Goal: Task Accomplishment & Management: Manage account settings

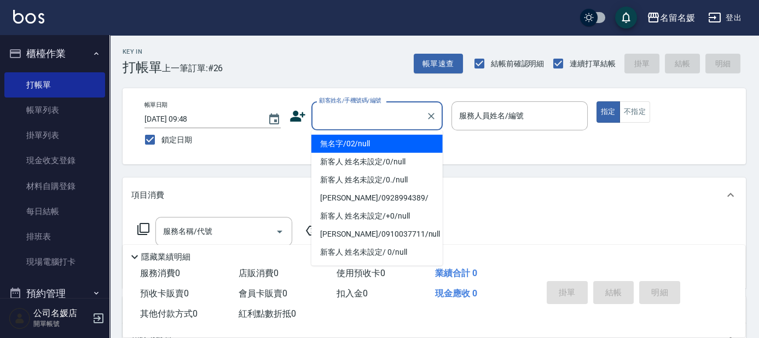
click at [369, 117] on input "顧客姓名/手機號碼/編號" at bounding box center [368, 115] width 105 height 19
click at [385, 145] on li "無名字/02/null" at bounding box center [376, 144] width 131 height 18
type input "無名字/02/null"
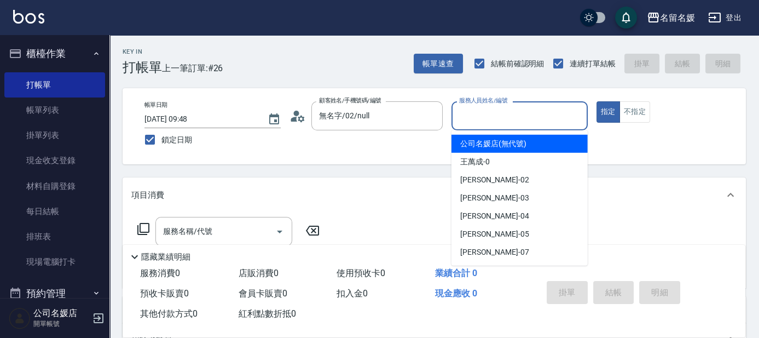
click at [482, 113] on input "服務人員姓名/編號" at bounding box center [520, 115] width 126 height 19
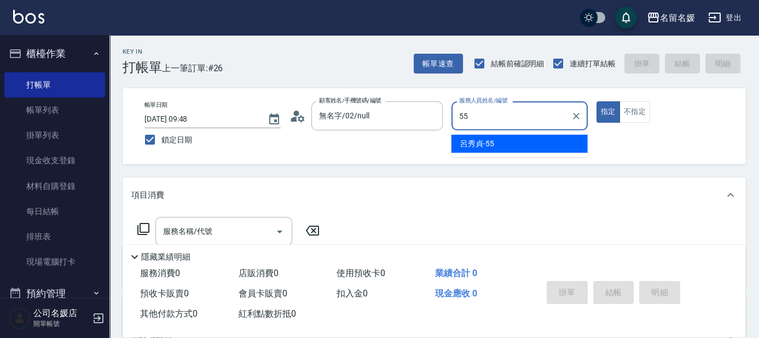
type input "55"
type button "true"
type input "呂秀貞-55"
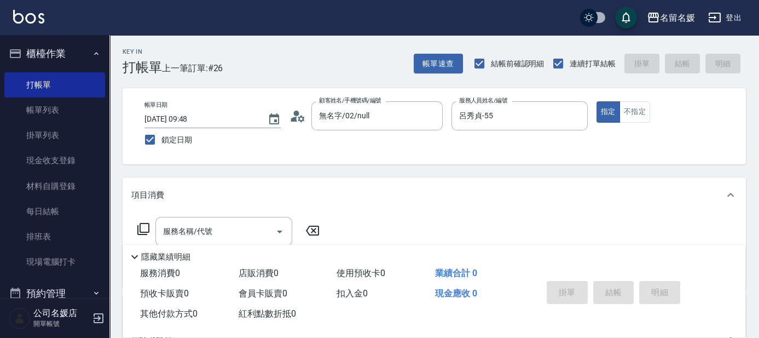
click at [145, 226] on icon at bounding box center [143, 228] width 13 height 13
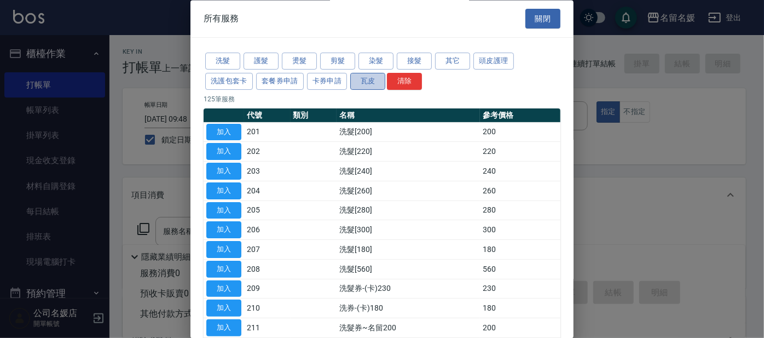
click at [371, 79] on button "瓦皮" at bounding box center [367, 81] width 35 height 17
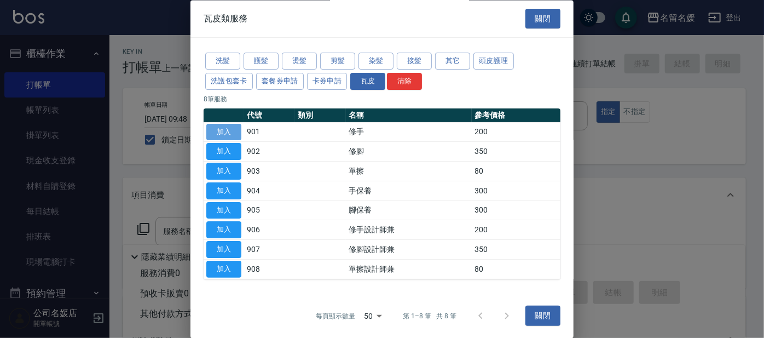
click at [230, 132] on button "加入" at bounding box center [223, 132] width 35 height 17
type input "修手(901)"
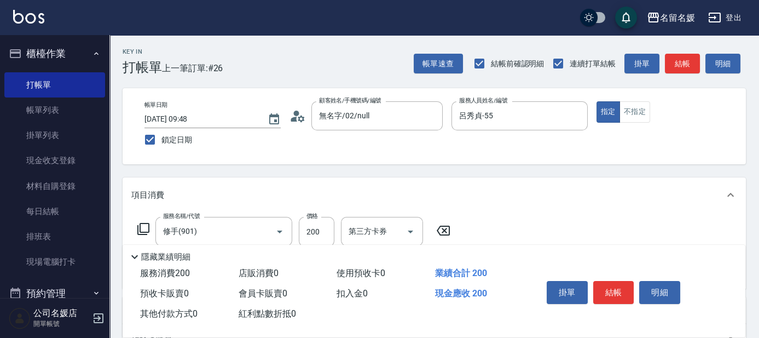
click at [147, 227] on icon at bounding box center [143, 228] width 13 height 13
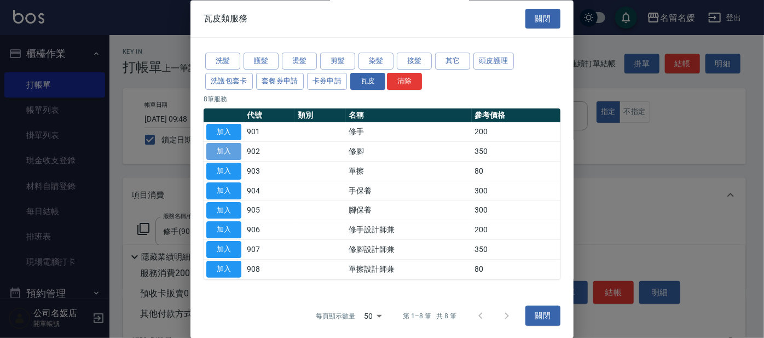
click at [229, 153] on button "加入" at bounding box center [223, 151] width 35 height 17
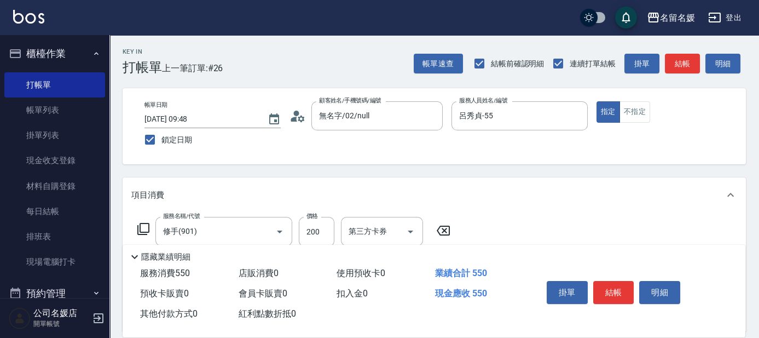
click at [144, 228] on icon at bounding box center [143, 228] width 13 height 13
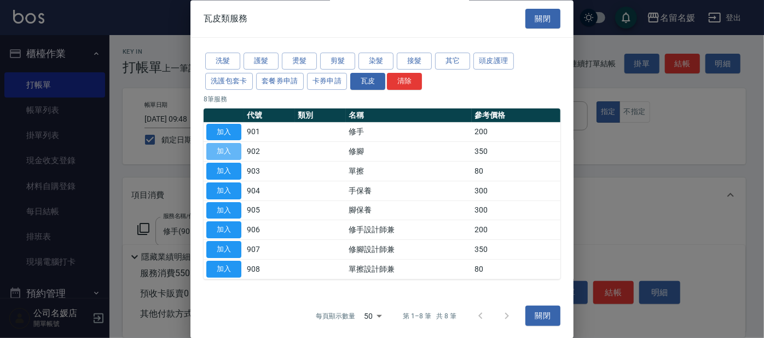
drag, startPoint x: 232, startPoint y: 152, endPoint x: 236, endPoint y: 165, distance: 13.3
click at [233, 153] on button "加入" at bounding box center [223, 151] width 35 height 17
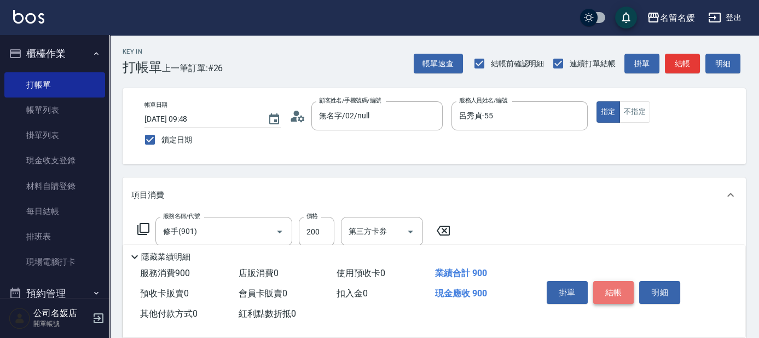
click at [610, 290] on button "結帳" at bounding box center [613, 292] width 41 height 23
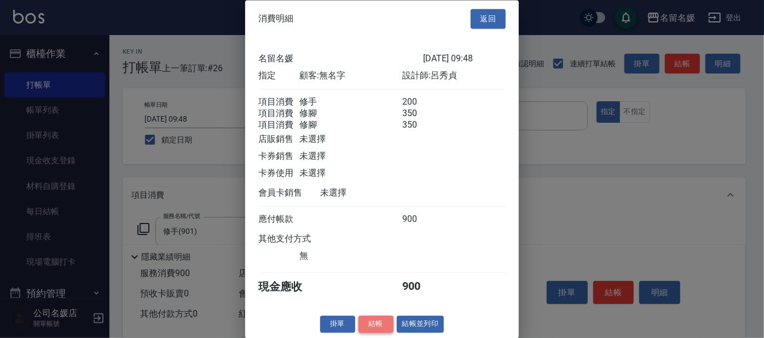
click at [376, 333] on button "結帳" at bounding box center [376, 324] width 35 height 17
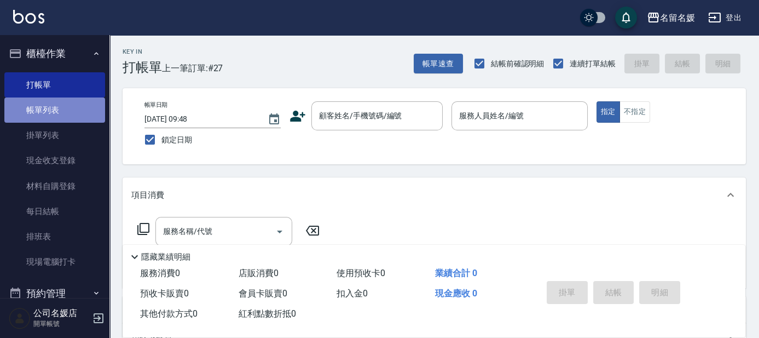
click at [65, 110] on link "帳單列表" at bounding box center [54, 109] width 101 height 25
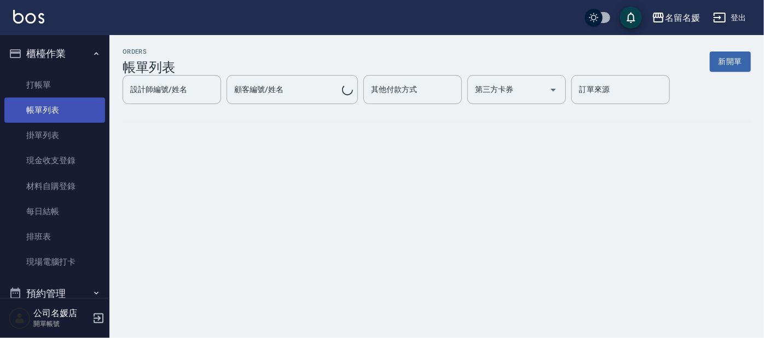
click at [66, 111] on link "帳單列表" at bounding box center [54, 109] width 101 height 25
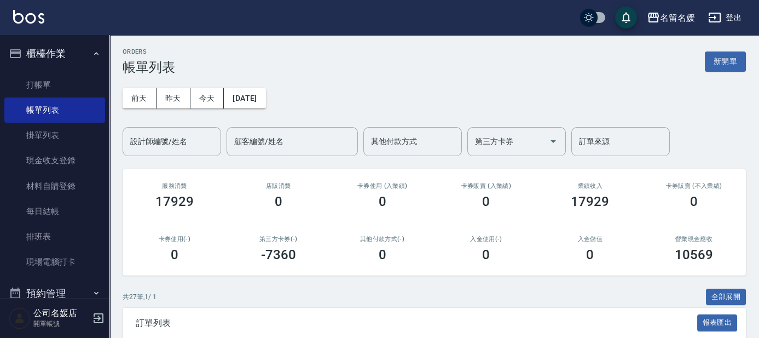
scroll to position [49, 0]
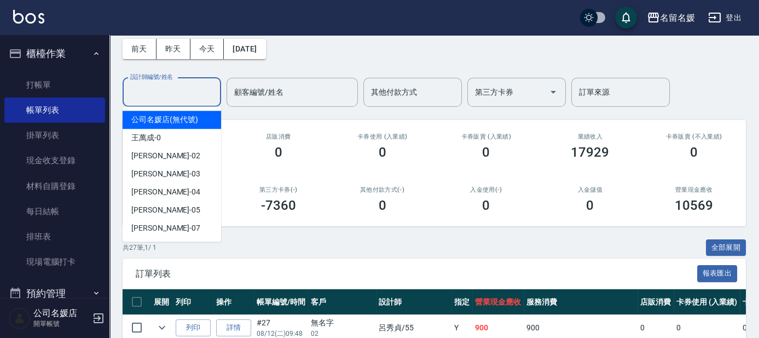
click at [178, 100] on input "設計師編號/姓名" at bounding box center [172, 92] width 89 height 19
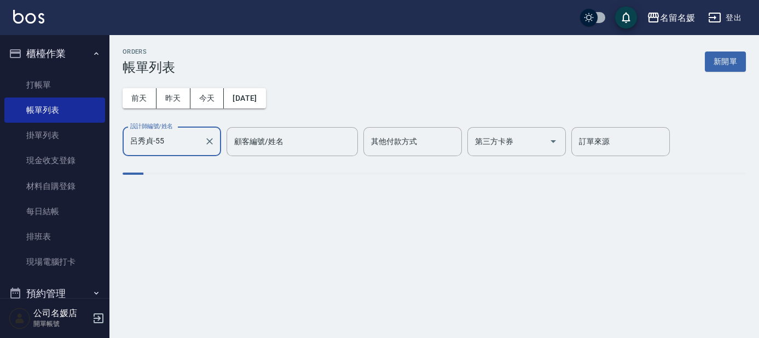
scroll to position [0, 0]
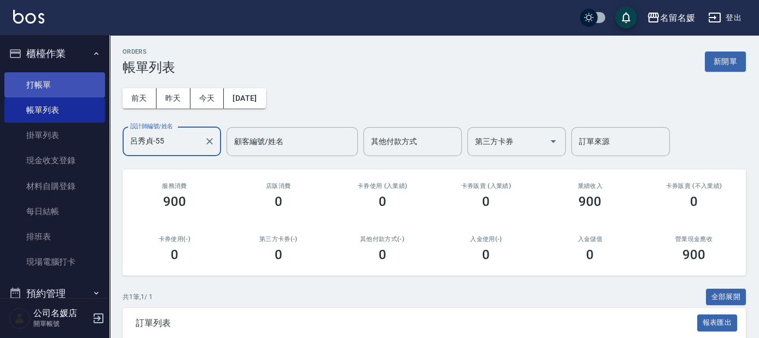
type input "呂秀貞-55"
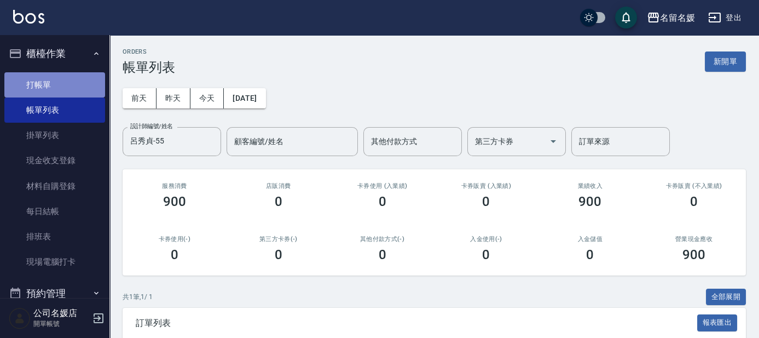
click at [59, 83] on link "打帳單" at bounding box center [54, 84] width 101 height 25
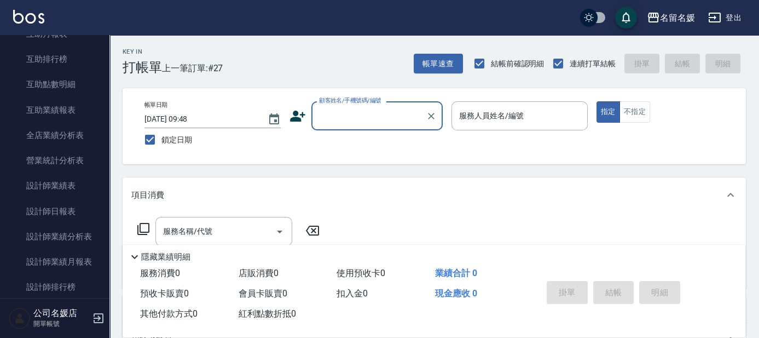
scroll to position [448, 0]
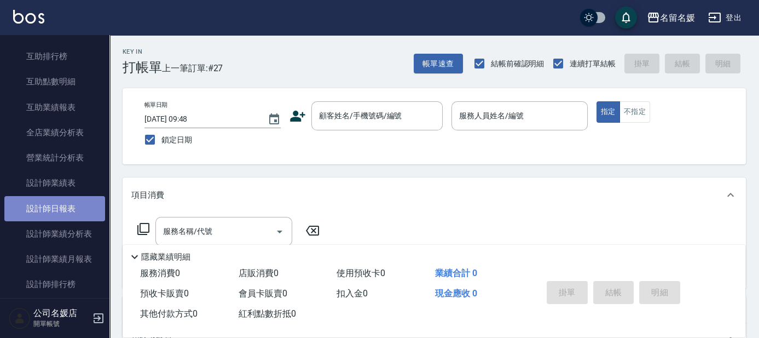
click at [78, 208] on link "設計師日報表" at bounding box center [54, 208] width 101 height 25
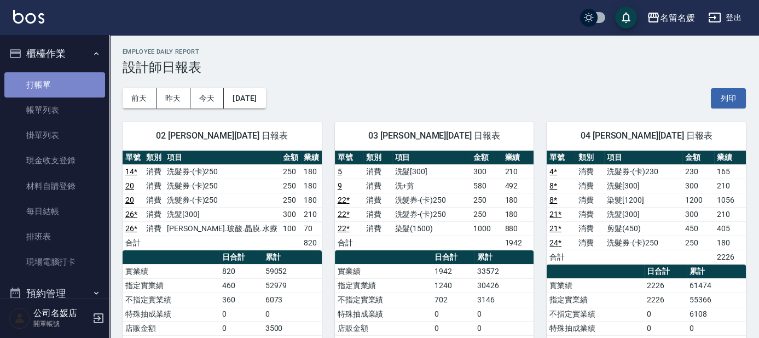
click at [74, 80] on link "打帳單" at bounding box center [54, 84] width 101 height 25
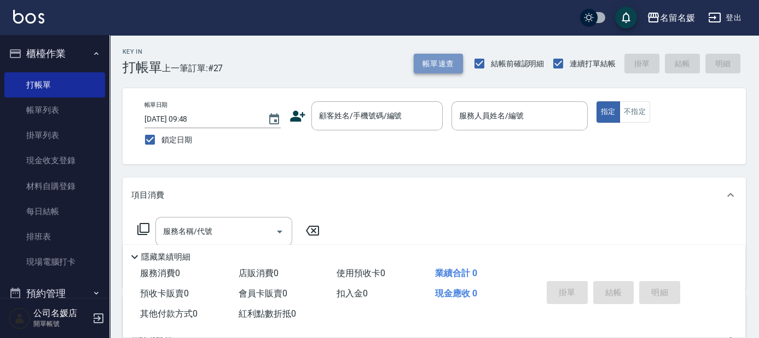
click at [446, 67] on button "帳單速查" at bounding box center [438, 64] width 49 height 20
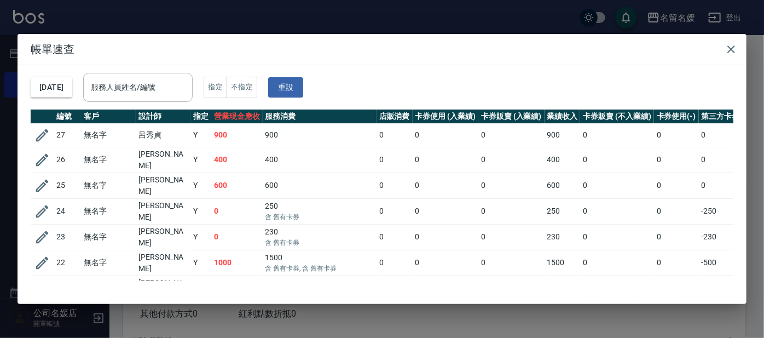
click at [164, 90] on div "服務人員姓名/編號 服務人員姓名/編號" at bounding box center [137, 87] width 109 height 29
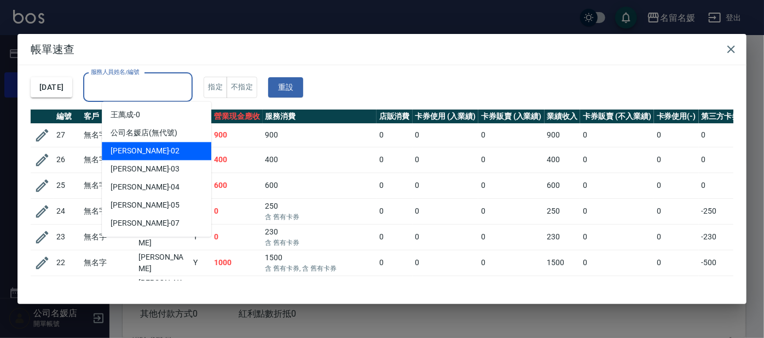
click at [157, 152] on div "[PERSON_NAME]-02" at bounding box center [156, 151] width 109 height 18
type input "[PERSON_NAME]-02"
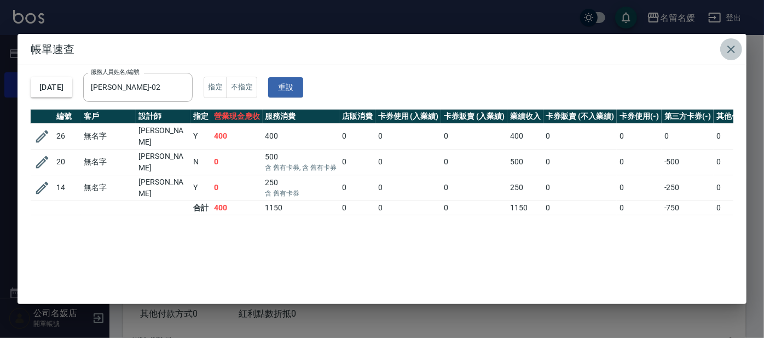
click at [734, 50] on icon "button" at bounding box center [731, 49] width 13 height 13
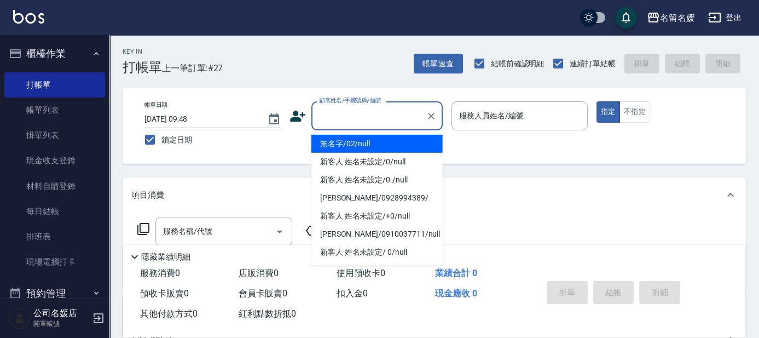
click at [357, 120] on input "顧客姓名/手機號碼/編號" at bounding box center [368, 115] width 105 height 19
click at [363, 141] on li "無名字/02/null" at bounding box center [376, 144] width 131 height 18
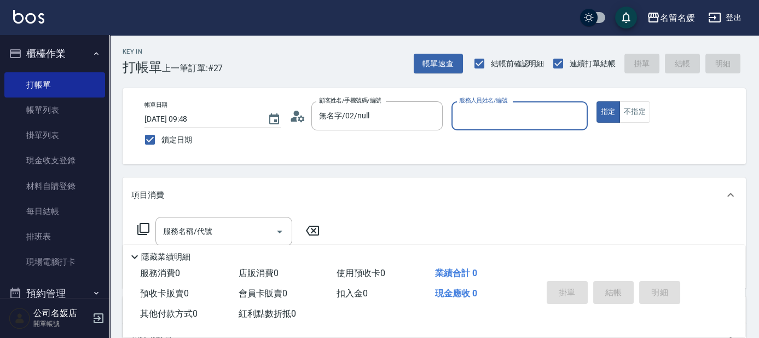
type input "無名字/02/null"
click at [483, 114] on input "服務人員姓名/編號" at bounding box center [520, 115] width 126 height 19
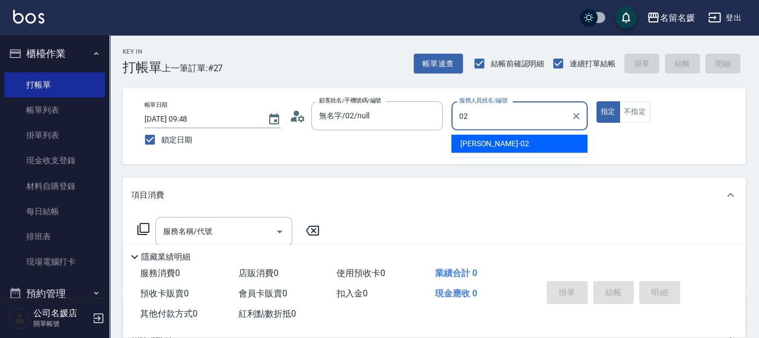
type input "02"
type button "true"
type input "[PERSON_NAME]-02"
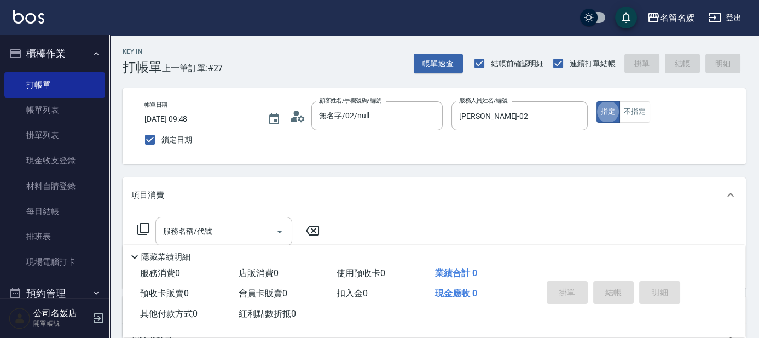
click at [215, 234] on input "服務名稱/代號" at bounding box center [215, 231] width 111 height 19
type input "02"
click at [308, 229] on icon at bounding box center [312, 230] width 27 height 13
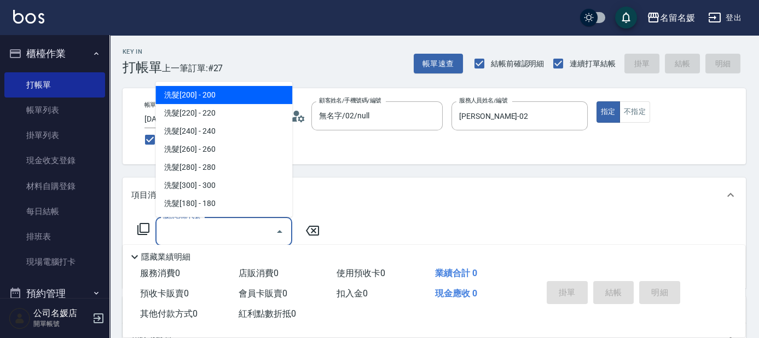
drag, startPoint x: 237, startPoint y: 224, endPoint x: 243, endPoint y: 219, distance: 7.8
click at [239, 223] on input "服務名稱/代號" at bounding box center [215, 231] width 111 height 19
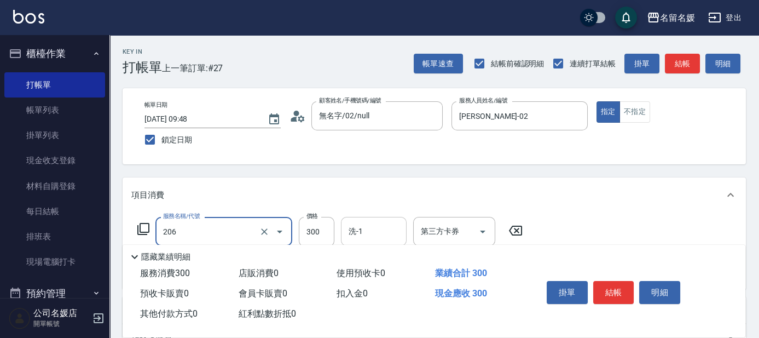
click at [385, 232] on input "洗-1" at bounding box center [374, 231] width 56 height 19
type input "洗髮[300](206)"
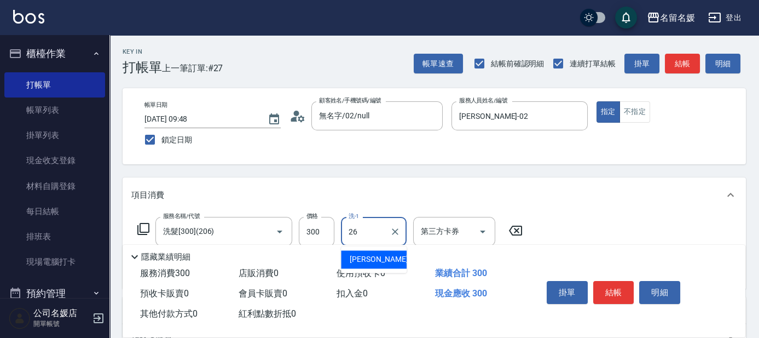
type input "[PERSON_NAME]-26"
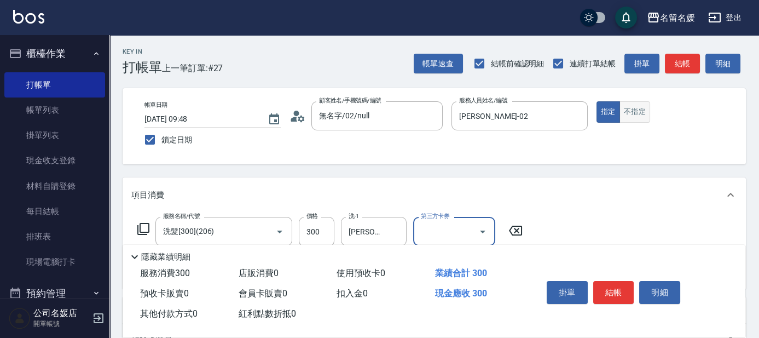
click at [628, 109] on button "不指定" at bounding box center [635, 111] width 31 height 21
type button "false"
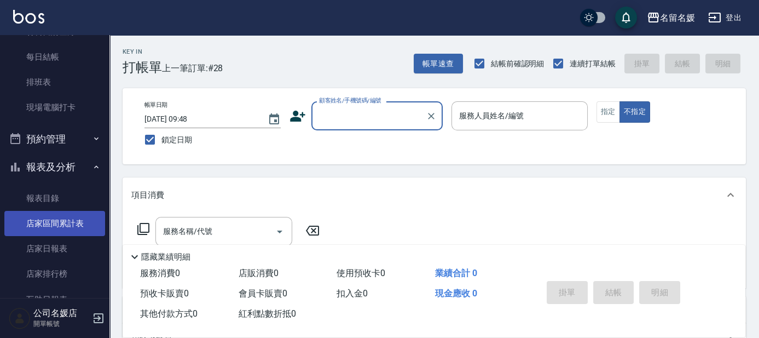
scroll to position [199, 0]
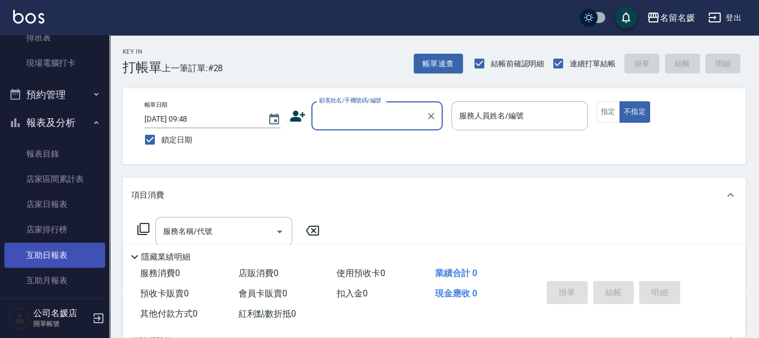
click at [71, 248] on link "互助日報表" at bounding box center [54, 254] width 101 height 25
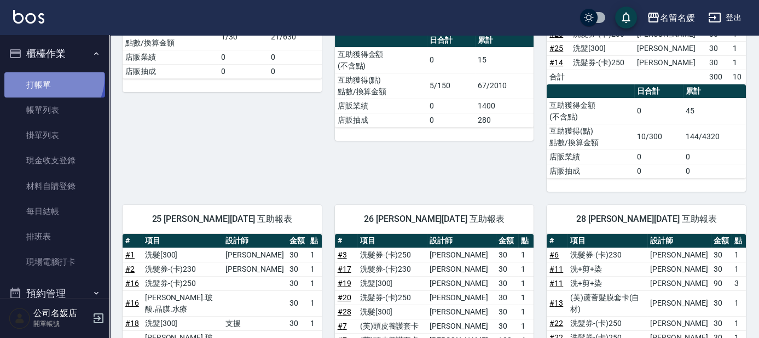
click at [49, 78] on link "打帳單" at bounding box center [54, 84] width 101 height 25
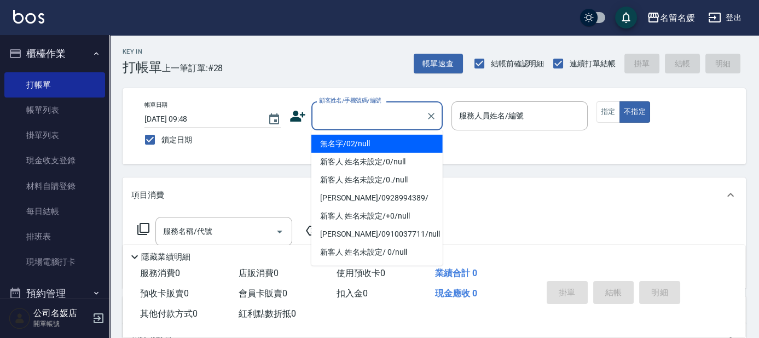
type input "無名字/02/null"
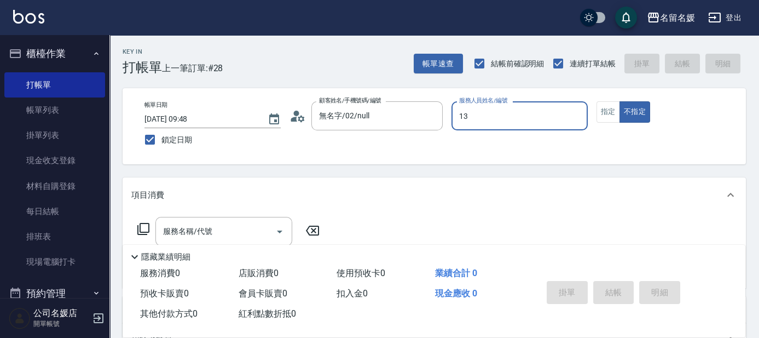
type input "13"
type button "false"
type input "支援-13"
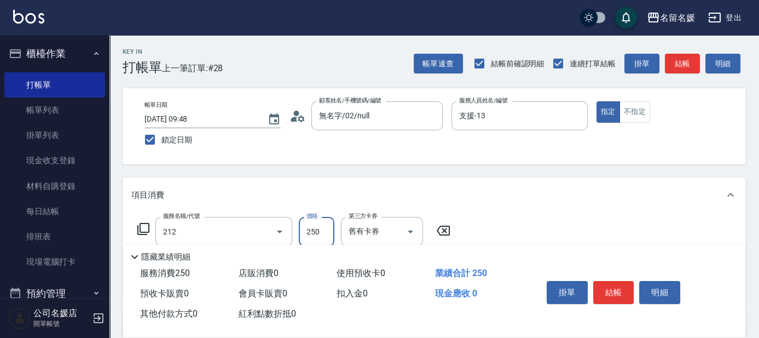
type input "洗髮券-(卡)250(212)"
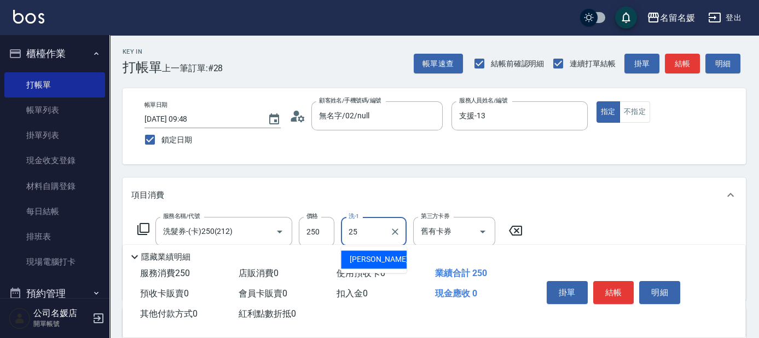
type input "[PERSON_NAME]-25"
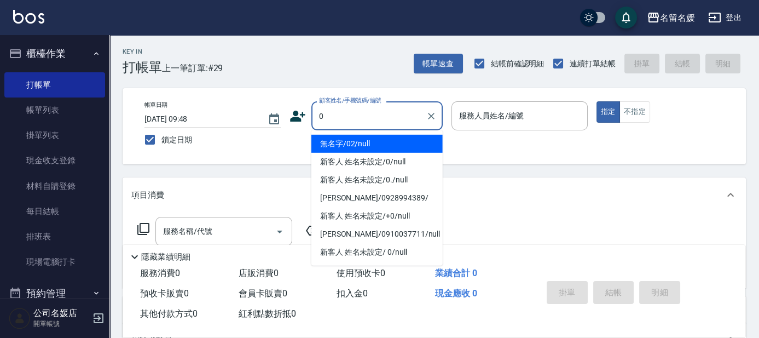
type input "0"
type input "無名字/02/null"
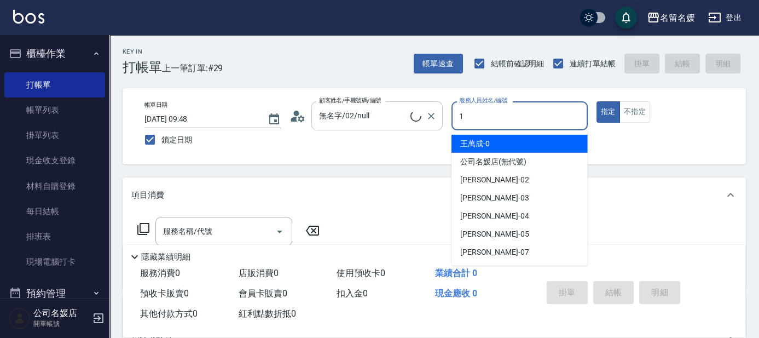
type input "13"
type input "新客人 姓名未設定/0/null"
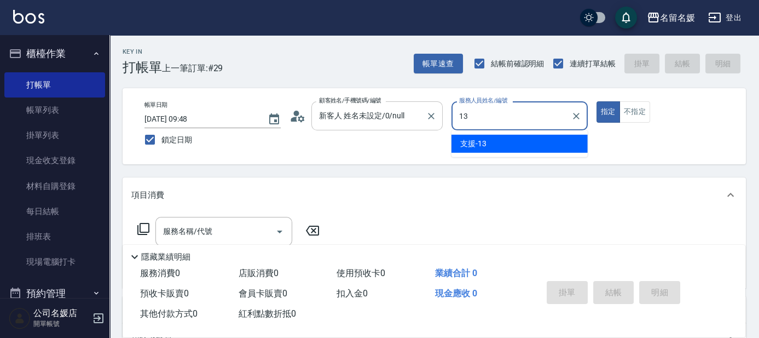
type input "13"
type button "true"
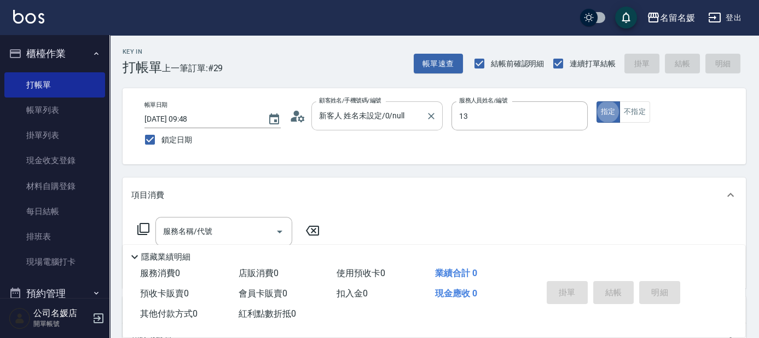
type input "支援-13"
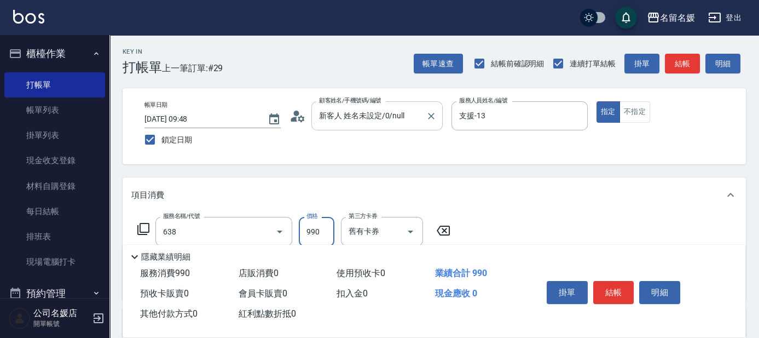
type input "(芙)頭皮養護套卡(638)"
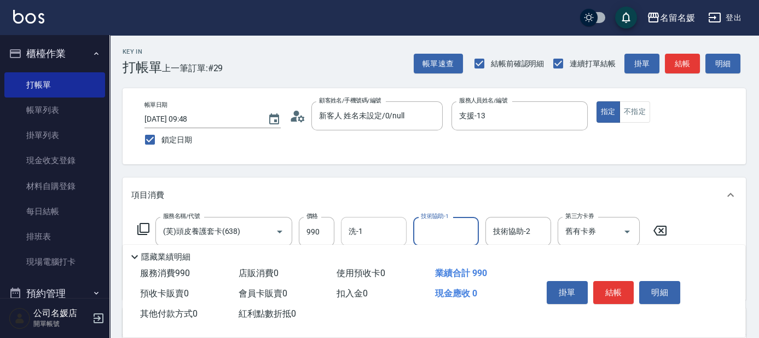
click at [368, 230] on input "洗-1" at bounding box center [374, 231] width 56 height 19
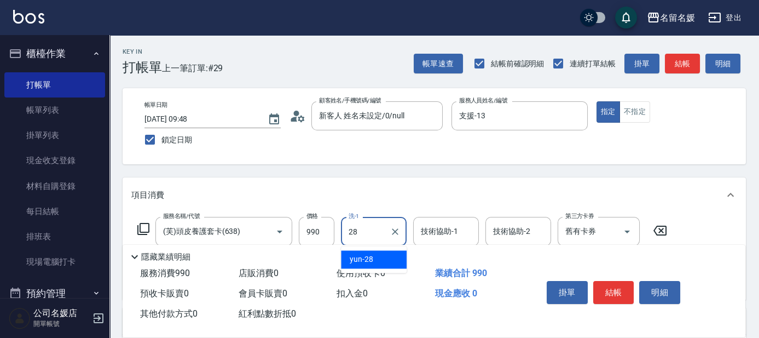
type input "yun-28"
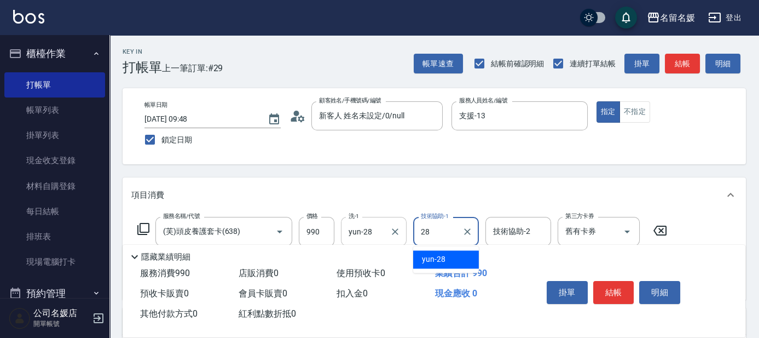
type input "yun-28"
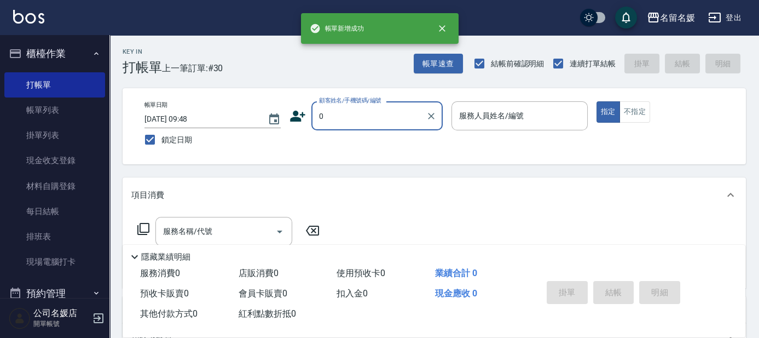
type input "0"
type input "03"
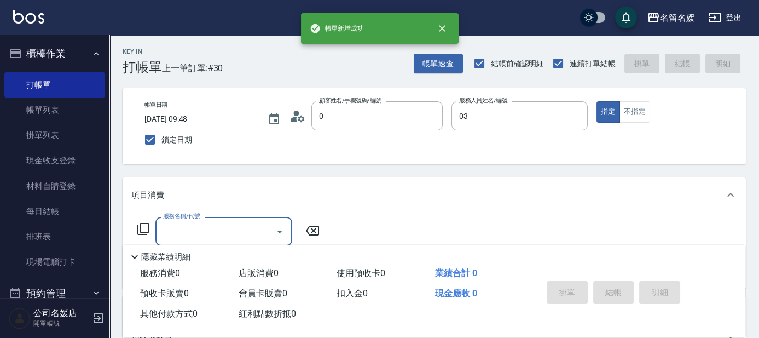
type input "無名字/02/null"
type input "[PERSON_NAME]-03"
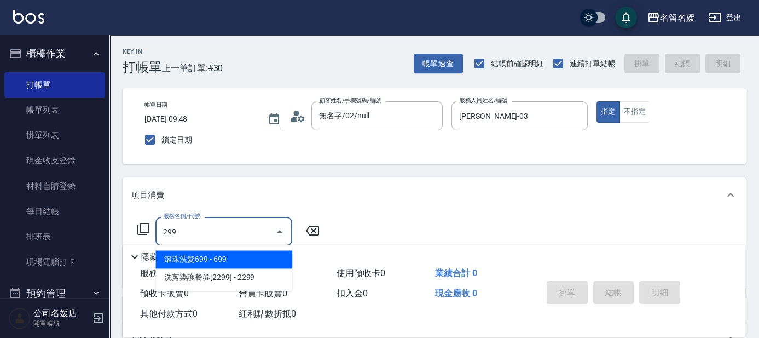
type input "滾珠洗髮699(299)"
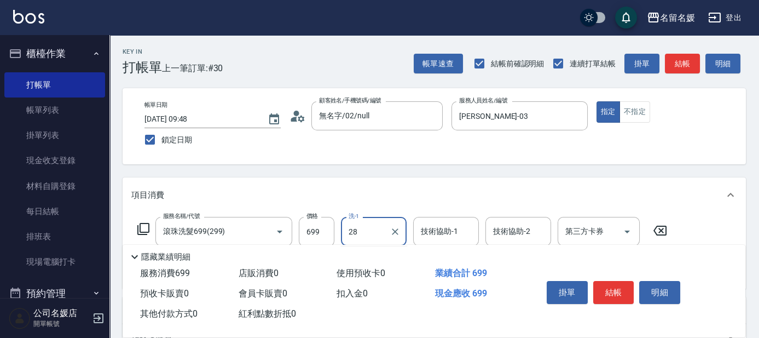
type input "yun-28"
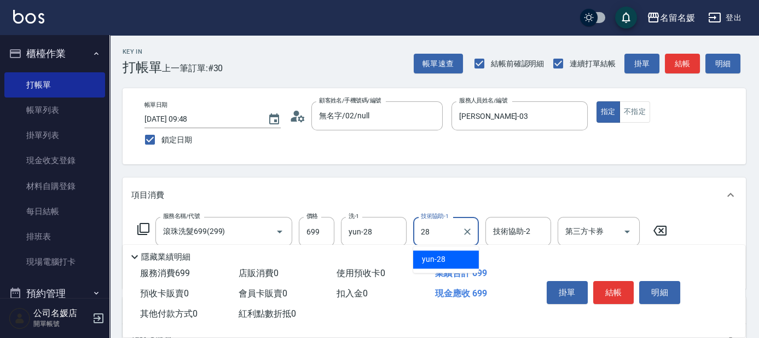
type input "yun-28"
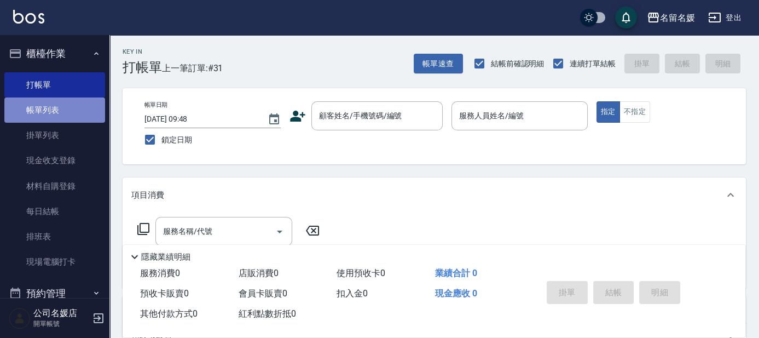
click at [66, 112] on link "帳單列表" at bounding box center [54, 109] width 101 height 25
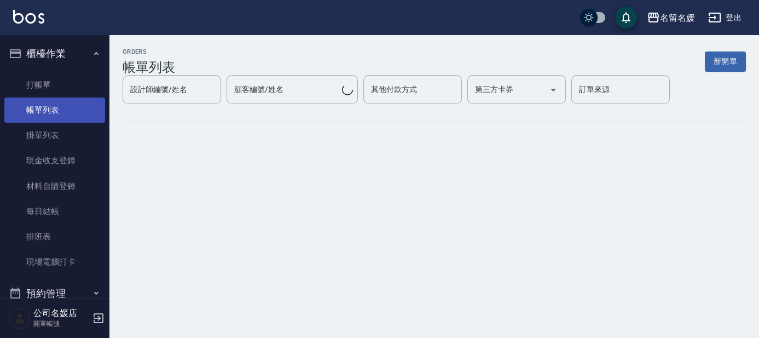
click at [58, 106] on link "帳單列表" at bounding box center [54, 109] width 101 height 25
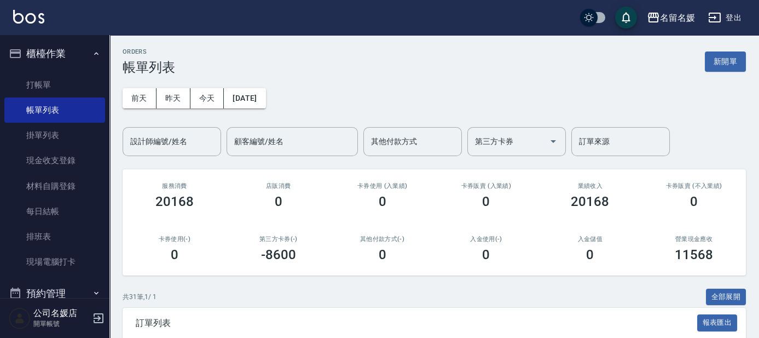
scroll to position [149, 0]
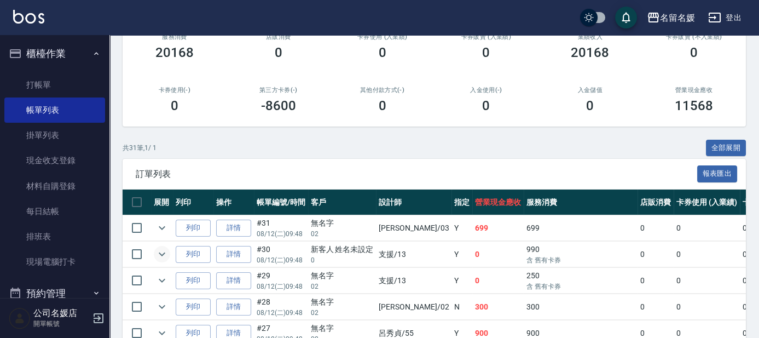
click at [162, 249] on icon "expand row" at bounding box center [161, 253] width 13 height 13
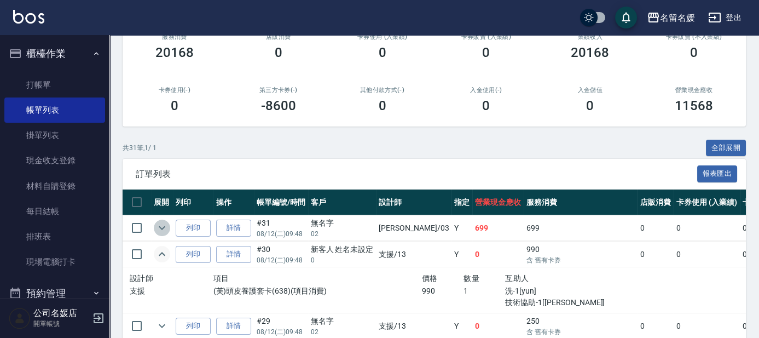
click at [164, 228] on icon "expand row" at bounding box center [161, 227] width 13 height 13
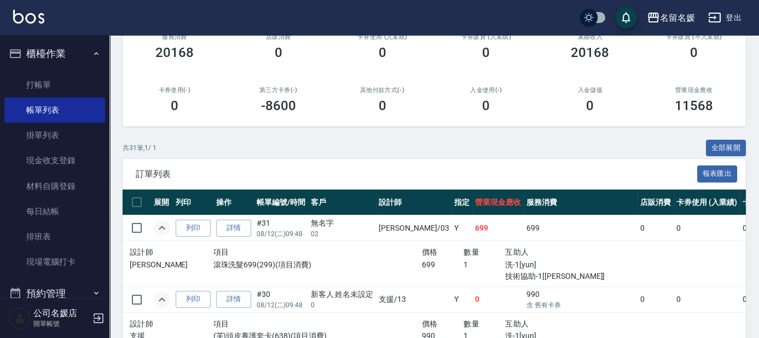
scroll to position [199, 0]
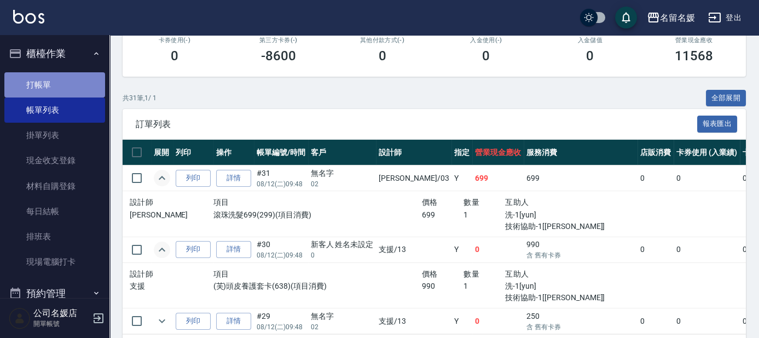
click at [61, 86] on link "打帳單" at bounding box center [54, 84] width 101 height 25
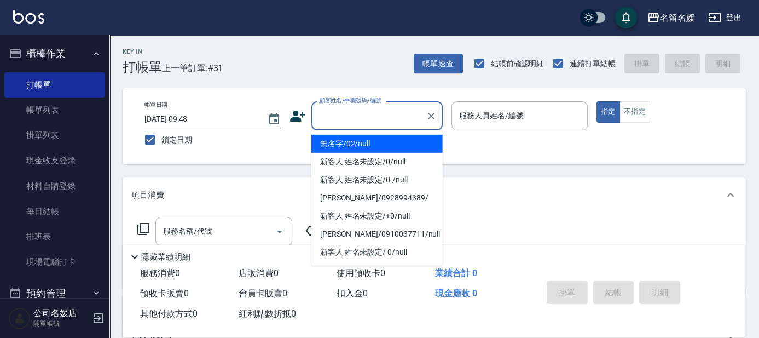
type input "無名字/02/null"
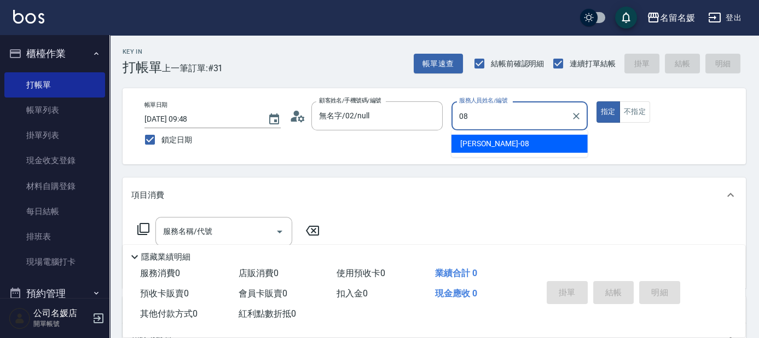
type input "08"
type button "true"
type input "[PERSON_NAME]-08"
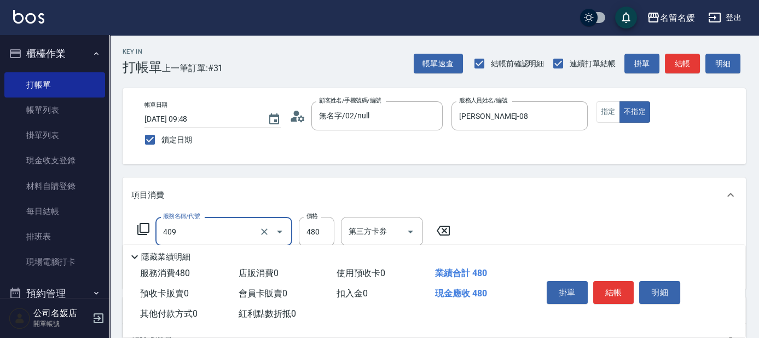
type input "洗+剪(409)"
type input "580"
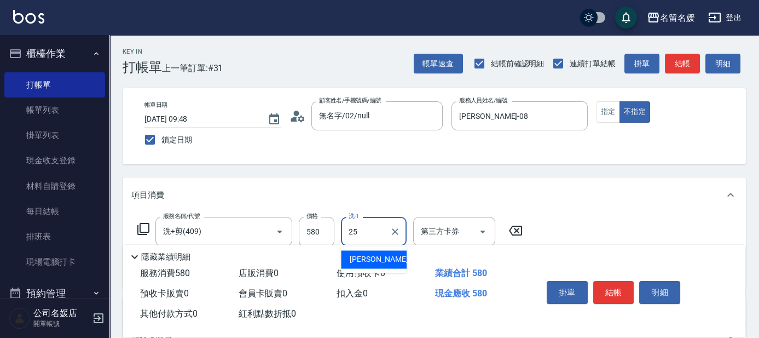
type input "[PERSON_NAME]-25"
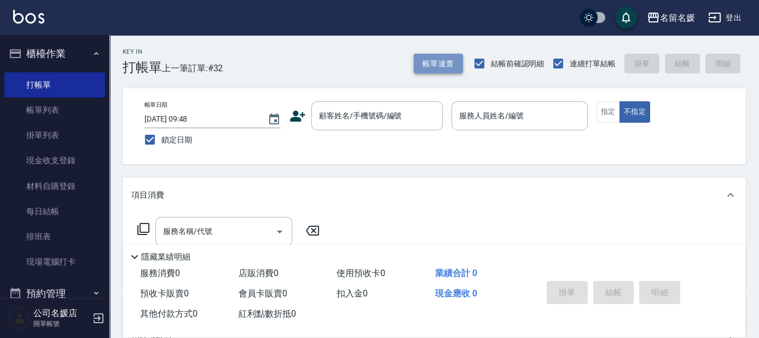
click at [434, 62] on button "帳單速查" at bounding box center [438, 64] width 49 height 20
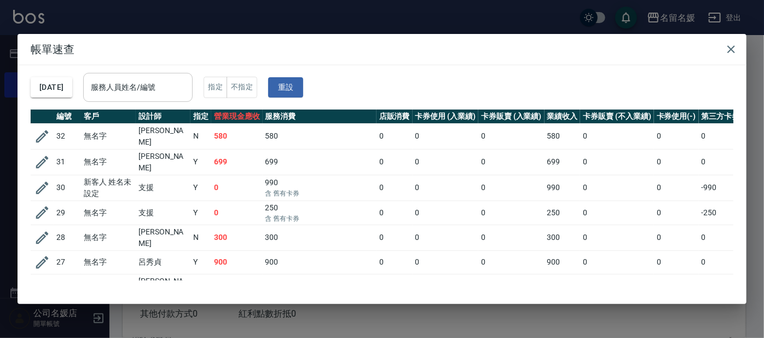
click at [167, 83] on div "服務人員姓名/編號 服務人員姓名/編號" at bounding box center [137, 87] width 109 height 29
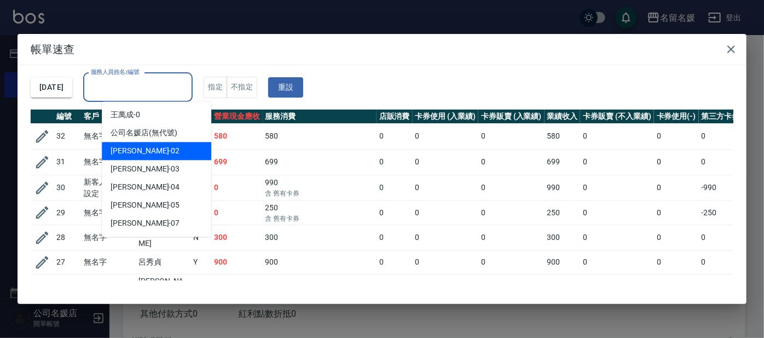
click at [170, 155] on div "[PERSON_NAME]-02" at bounding box center [156, 151] width 109 height 18
type input "[PERSON_NAME]-02"
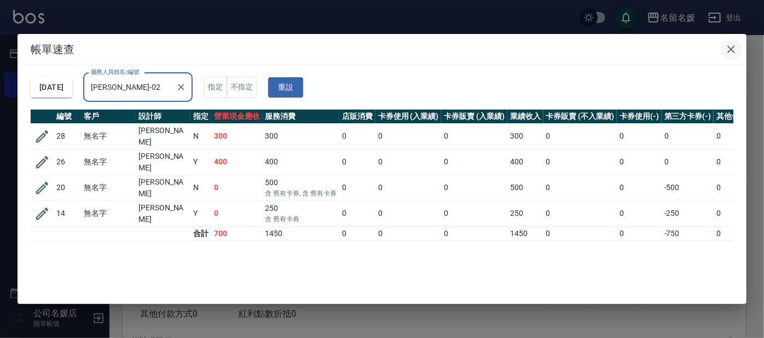
click at [727, 46] on icon "button" at bounding box center [731, 49] width 13 height 13
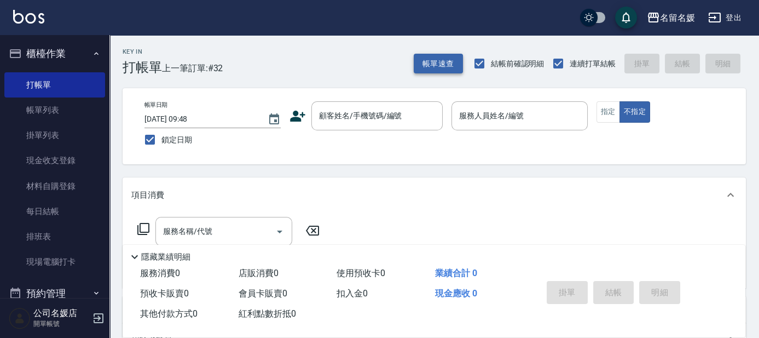
click at [442, 62] on button "帳單速查" at bounding box center [438, 64] width 49 height 20
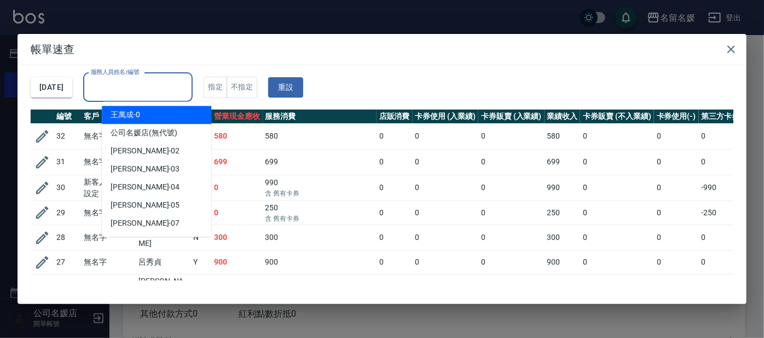
click at [136, 82] on input "服務人員姓名/編號" at bounding box center [138, 87] width 100 height 19
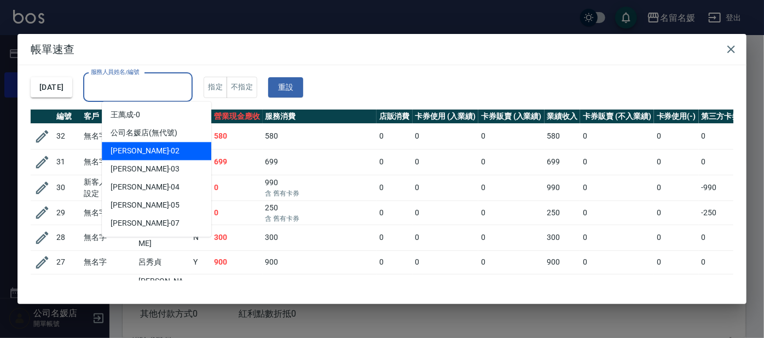
click at [112, 150] on span "[PERSON_NAME]-02" at bounding box center [145, 150] width 69 height 11
type input "[PERSON_NAME]-02"
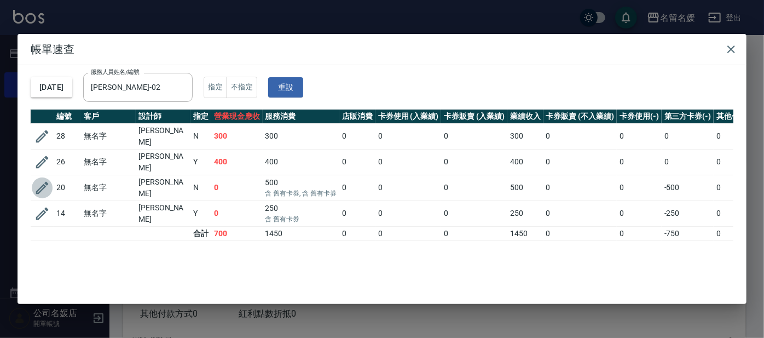
click at [46, 182] on icon "button" at bounding box center [42, 188] width 13 height 13
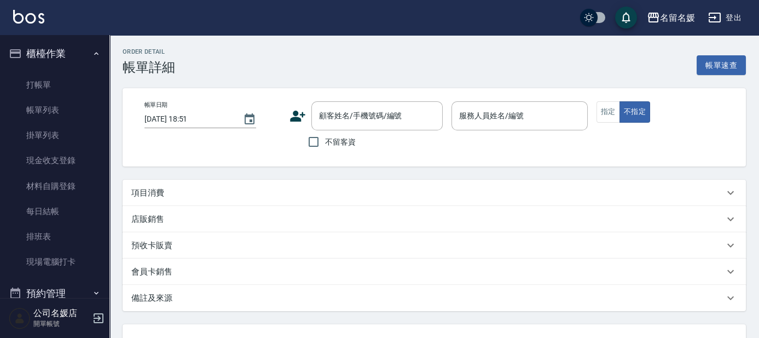
type input "[DATE] 09:48"
type input "[PERSON_NAME]-02"
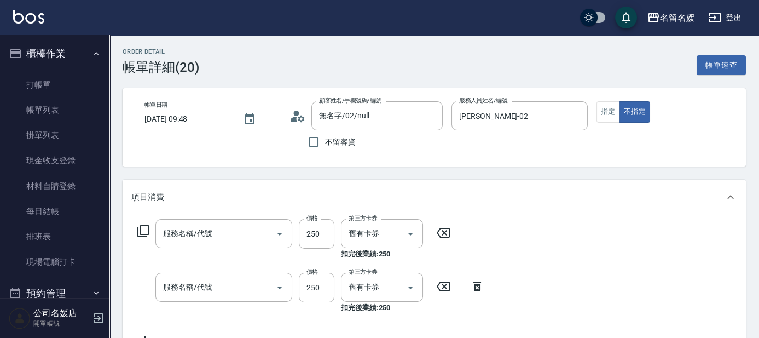
scroll to position [49, 0]
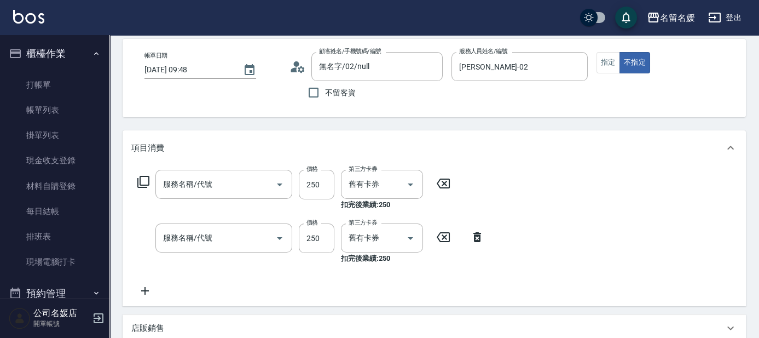
type input "無名字/02/null"
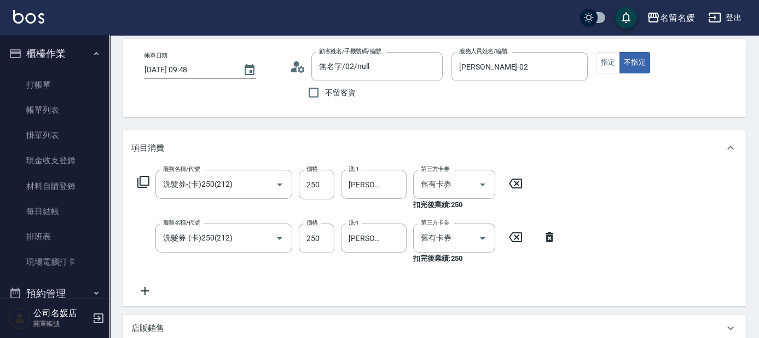
type input "洗髮券-(卡)250(212)"
click at [613, 60] on button "指定" at bounding box center [609, 62] width 24 height 21
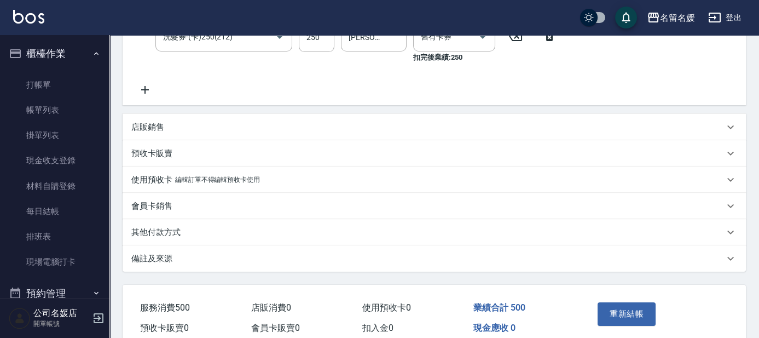
scroll to position [301, 0]
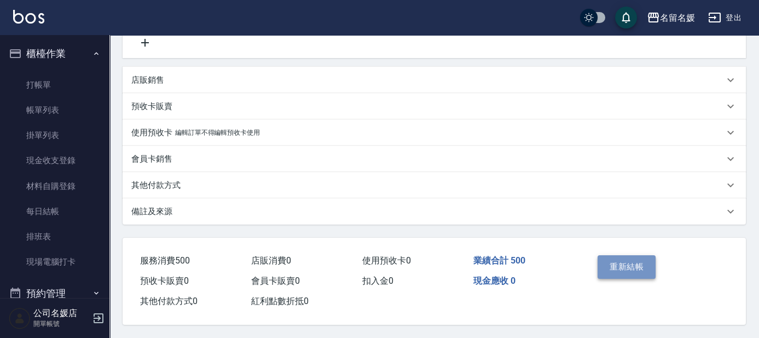
click at [645, 271] on button "重新結帳" at bounding box center [627, 266] width 58 height 23
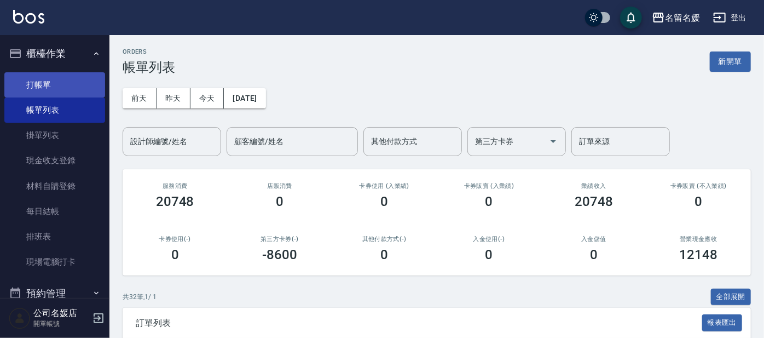
click at [54, 85] on link "打帳單" at bounding box center [54, 84] width 101 height 25
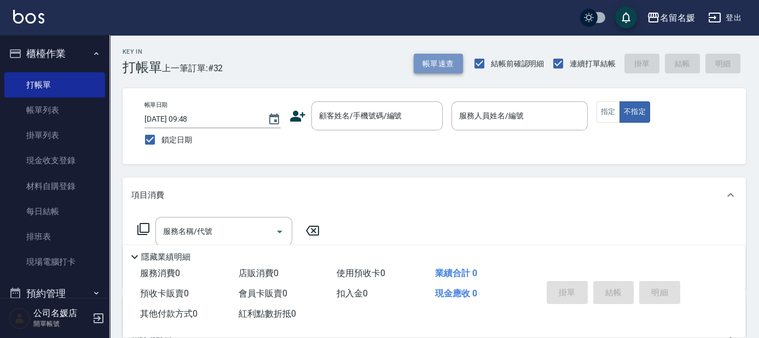
click at [431, 62] on button "帳單速查" at bounding box center [438, 64] width 49 height 20
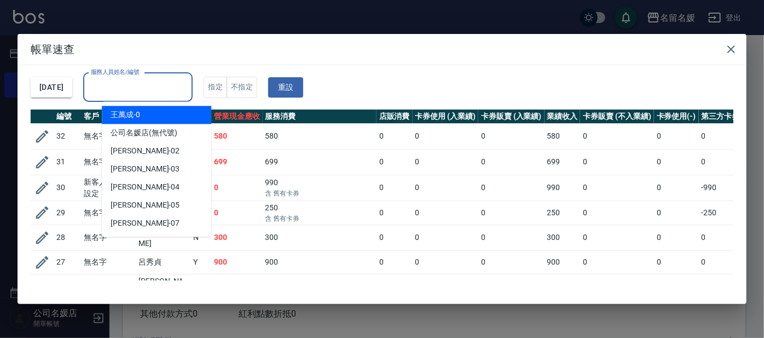
click at [147, 83] on input "服務人員姓名/編號" at bounding box center [138, 87] width 100 height 19
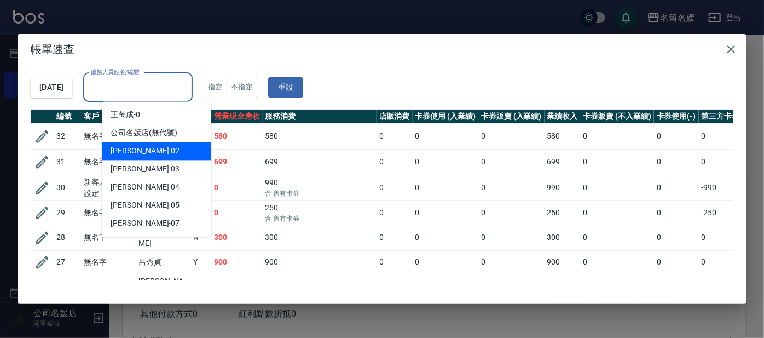
click at [160, 148] on div "[PERSON_NAME]-02" at bounding box center [156, 151] width 109 height 18
type input "[PERSON_NAME]-02"
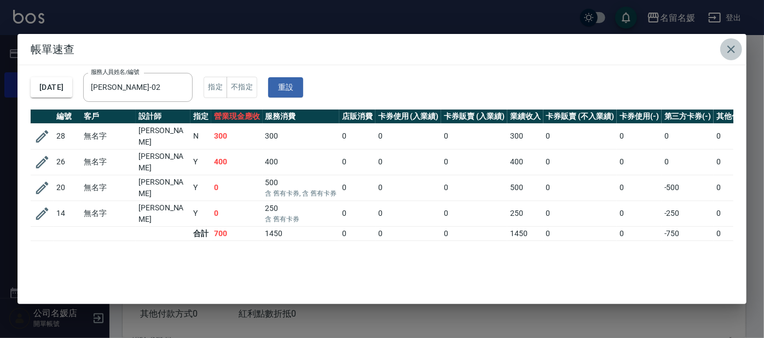
click at [733, 48] on icon "button" at bounding box center [731, 49] width 13 height 13
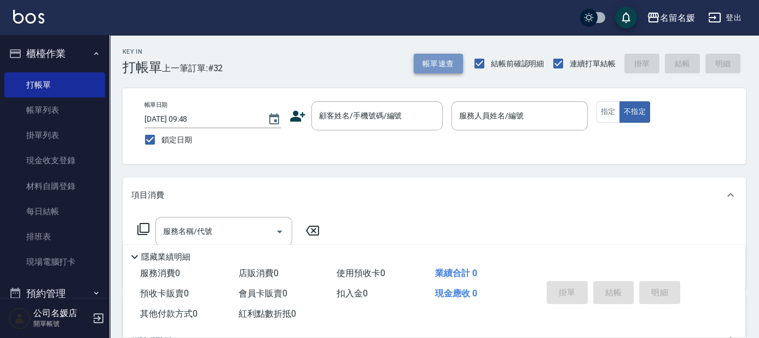
click at [436, 66] on button "帳單速查" at bounding box center [438, 64] width 49 height 20
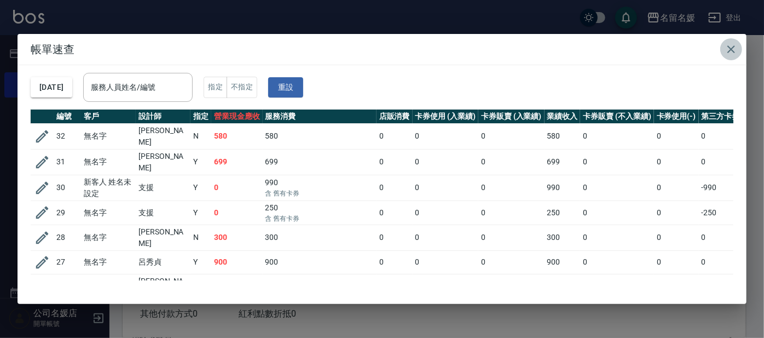
click at [728, 50] on icon "button" at bounding box center [731, 49] width 13 height 13
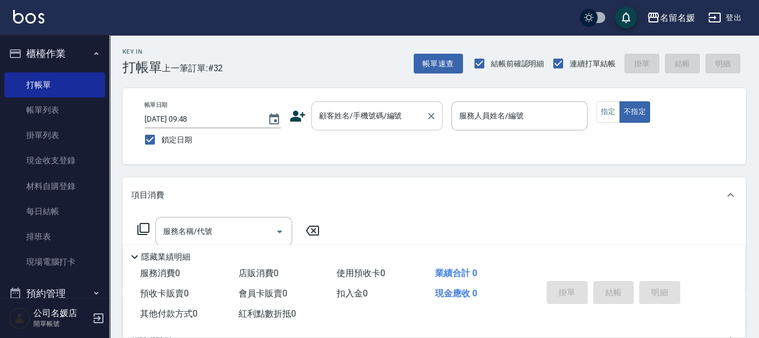
click at [421, 109] on div "顧客姓名/手機號碼/編號" at bounding box center [376, 115] width 131 height 29
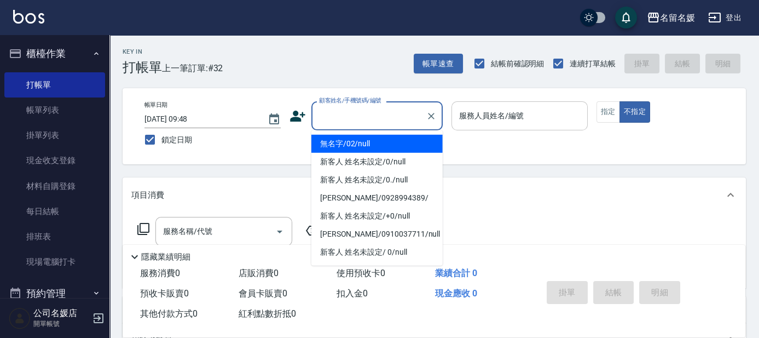
drag, startPoint x: 408, startPoint y: 142, endPoint x: 490, endPoint y: 123, distance: 84.3
click at [409, 142] on li "無名字/02/null" at bounding box center [376, 144] width 131 height 18
type input "無名字/02/null"
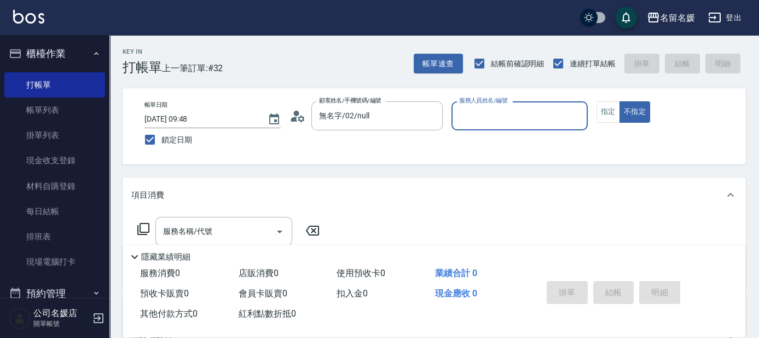
click at [490, 116] on input "服務人員姓名/編號" at bounding box center [520, 115] width 126 height 19
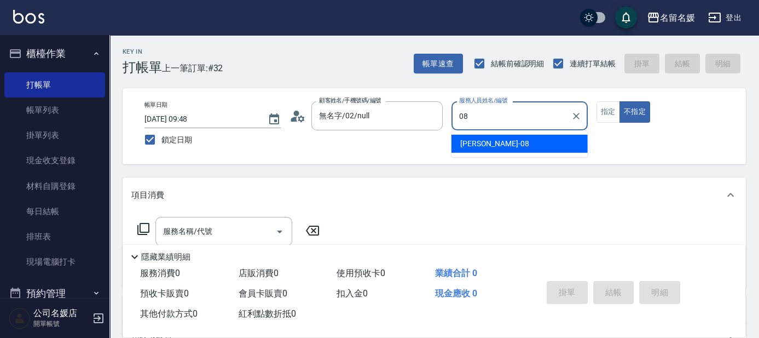
click at [499, 137] on div "[PERSON_NAME]-08" at bounding box center [520, 144] width 136 height 18
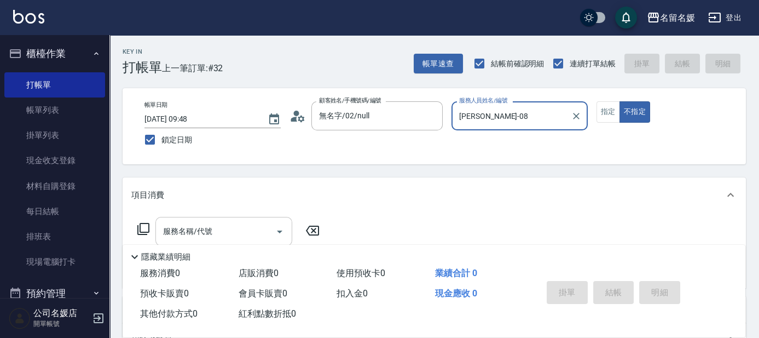
type input "[PERSON_NAME]-08"
click at [221, 225] on input "服務名稱/代號" at bounding box center [215, 231] width 111 height 19
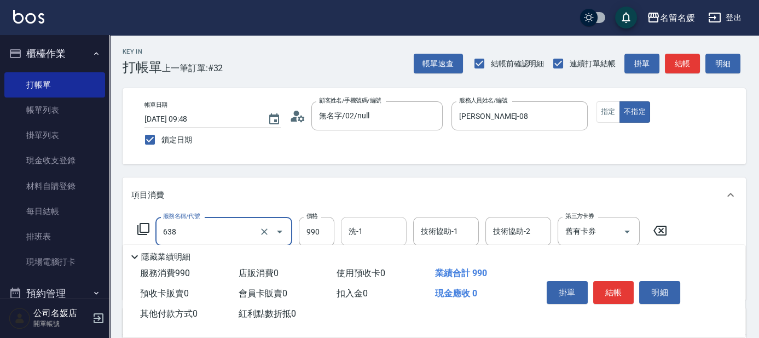
scroll to position [49, 0]
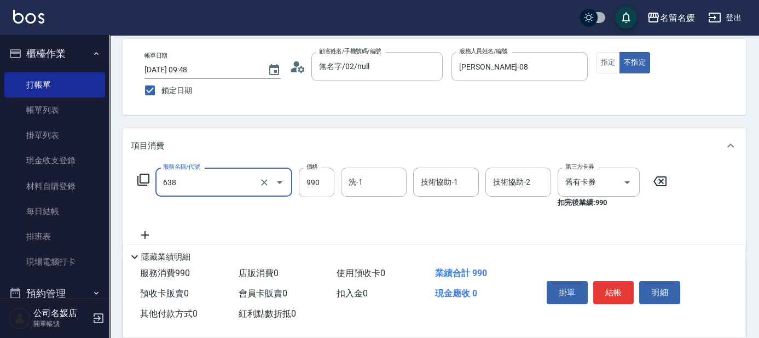
drag, startPoint x: 239, startPoint y: 180, endPoint x: 241, endPoint y: 194, distance: 14.3
click at [240, 181] on input "638" at bounding box center [208, 181] width 96 height 19
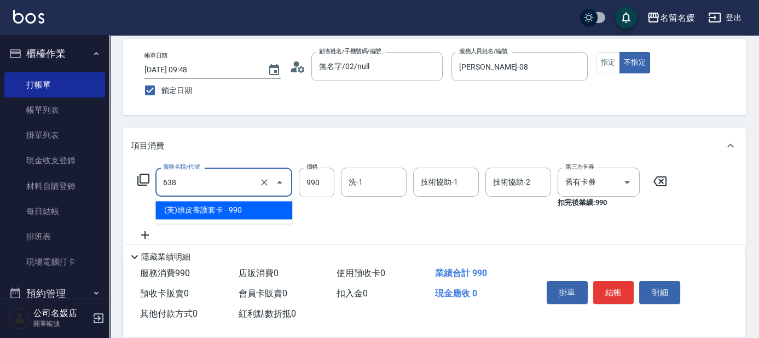
drag, startPoint x: 239, startPoint y: 208, endPoint x: 323, endPoint y: 207, distance: 84.3
click at [242, 208] on span "(芙)頭皮養護套卡 - 990" at bounding box center [223, 210] width 137 height 18
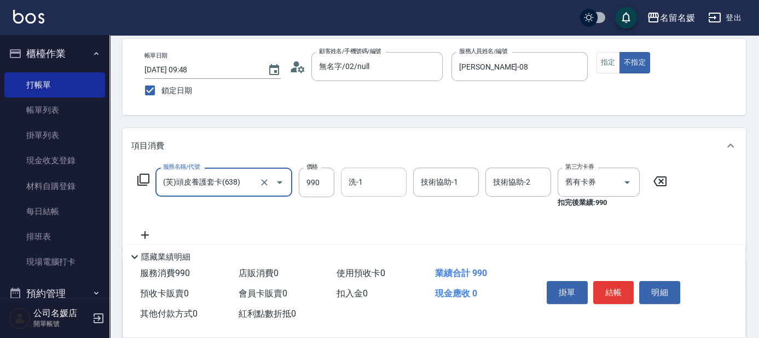
type input "(芙)頭皮養護套卡(638)"
click at [378, 176] on input "洗-1" at bounding box center [374, 181] width 56 height 19
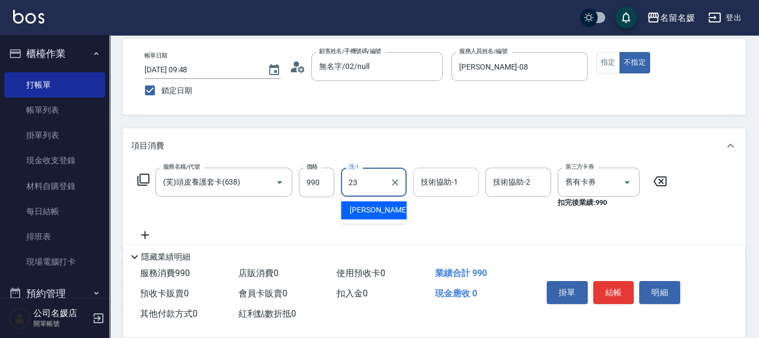
type input "23"
click at [423, 178] on div "技術協助-1 技術協助-1" at bounding box center [446, 181] width 66 height 29
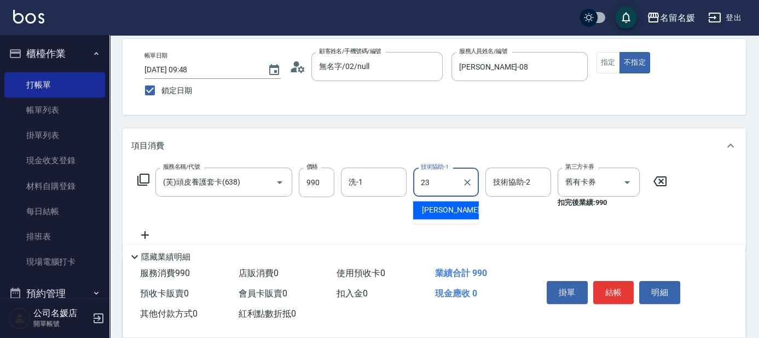
click at [438, 209] on span "[PERSON_NAME]-23" at bounding box center [456, 209] width 69 height 11
type input "[PERSON_NAME]-23"
click at [615, 282] on button "結帳" at bounding box center [613, 292] width 41 height 23
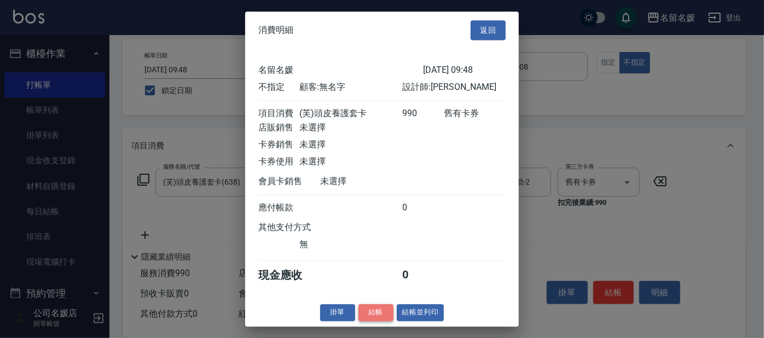
click at [359, 317] on button "結帳" at bounding box center [376, 312] width 35 height 17
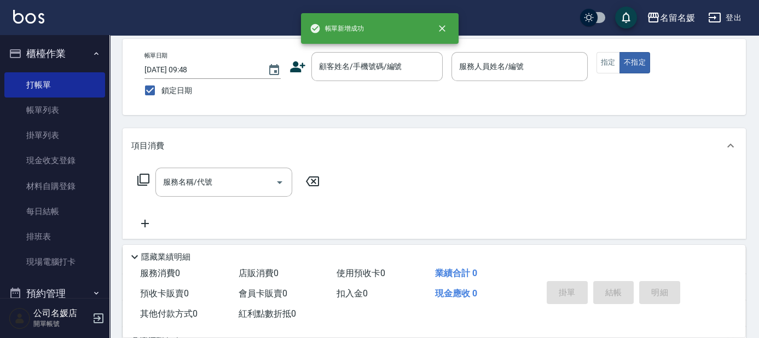
scroll to position [0, 0]
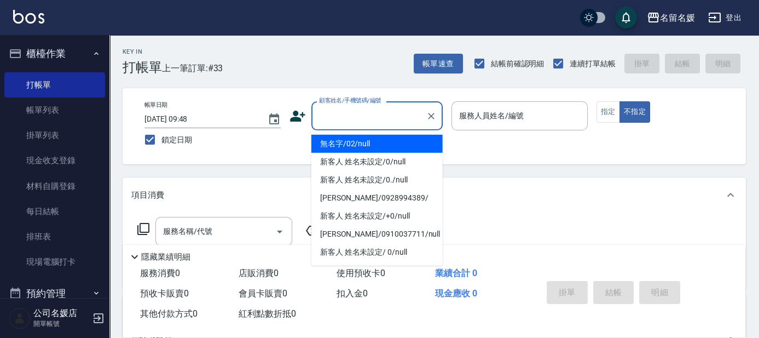
click at [369, 120] on input "顧客姓名/手機號碼/編號" at bounding box center [368, 115] width 105 height 19
click at [368, 148] on li "無名字/02/null" at bounding box center [376, 144] width 131 height 18
type input "無名字/02/null"
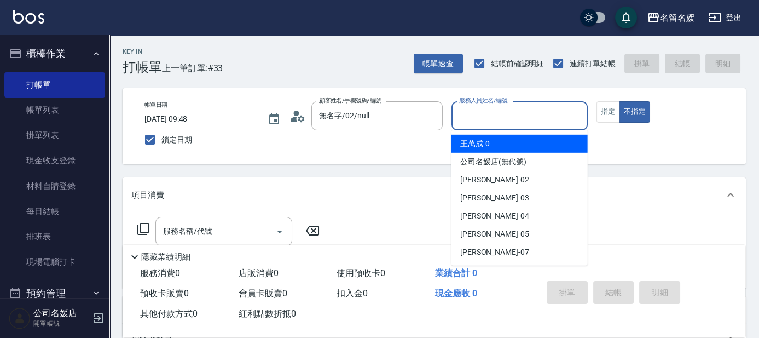
click at [509, 111] on input "服務人員姓名/編號" at bounding box center [520, 115] width 126 height 19
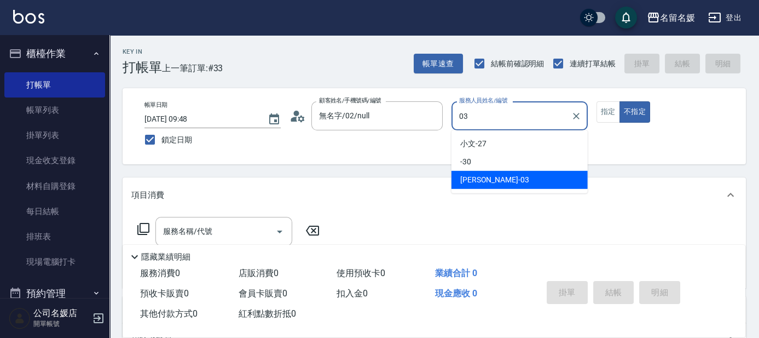
type input "03"
type button "false"
type input "[PERSON_NAME]-03"
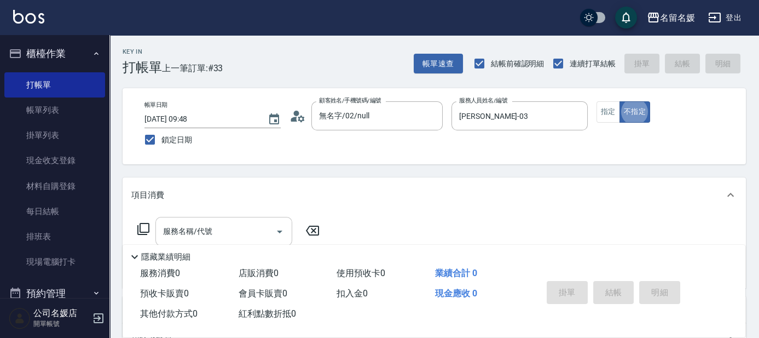
click at [238, 219] on div "服務名稱/代號" at bounding box center [223, 231] width 137 height 29
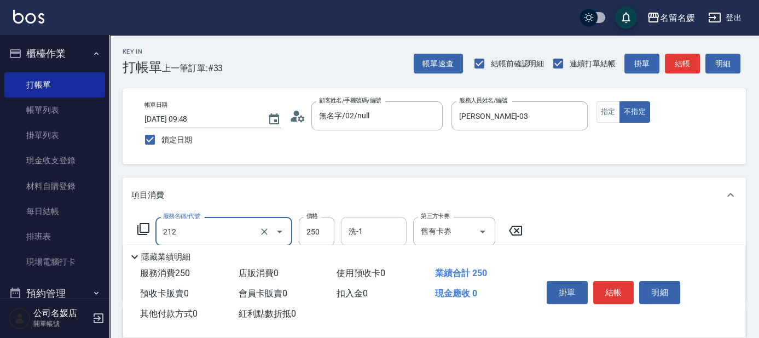
click at [385, 229] on input "洗-1" at bounding box center [374, 231] width 56 height 19
type input "洗髮券-(卡)250(212)"
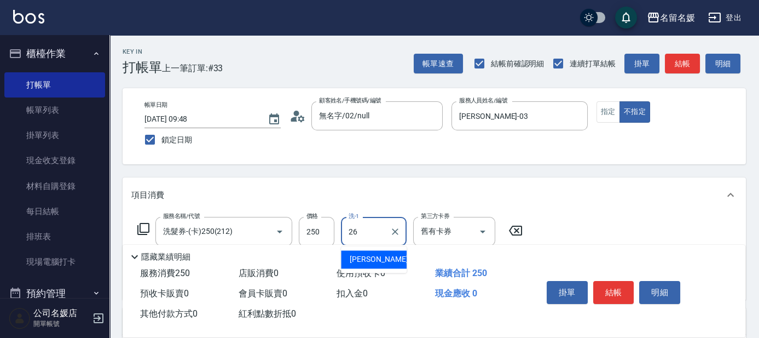
type input "[PERSON_NAME]-26"
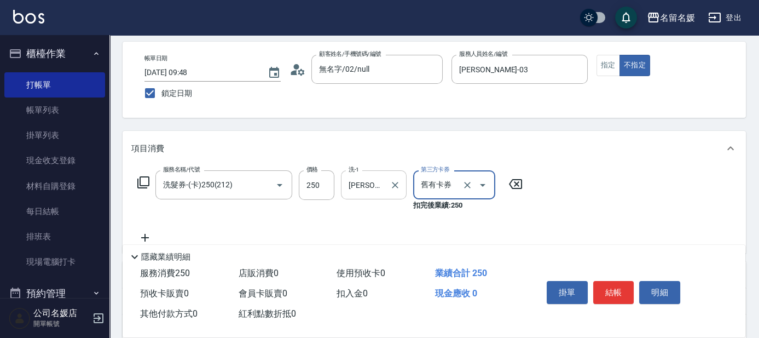
scroll to position [49, 0]
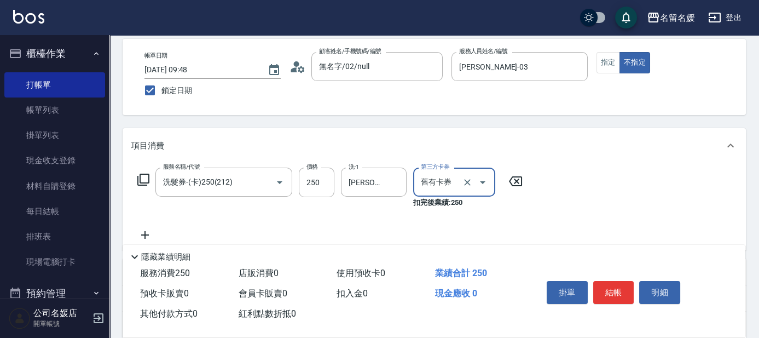
click at [145, 233] on icon at bounding box center [145, 235] width 8 height 8
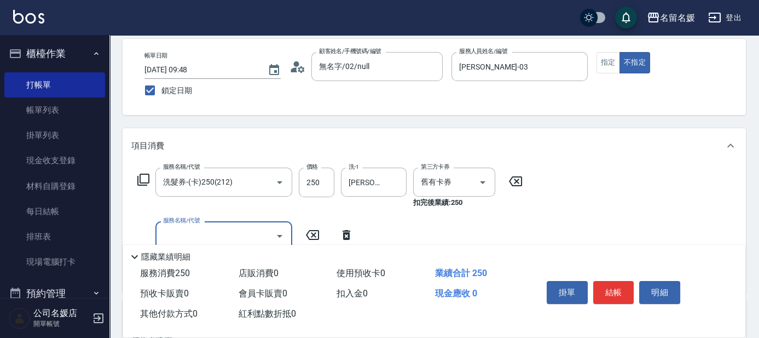
click at [180, 231] on input "服務名稱/代號" at bounding box center [215, 235] width 111 height 19
click at [379, 238] on input "洗-1" at bounding box center [374, 235] width 56 height 19
type input "洗髮券-(卡)250(212)"
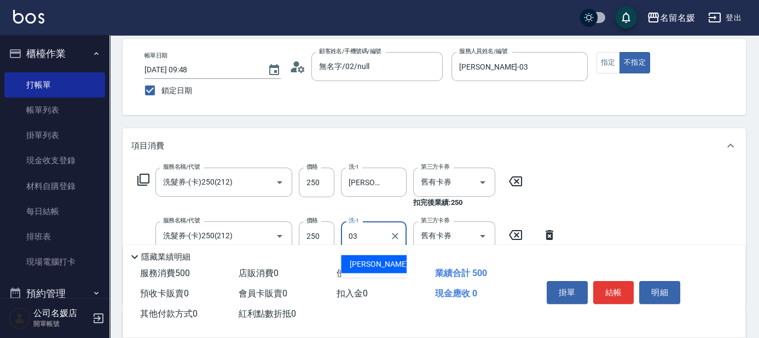
type input "[PERSON_NAME]-03"
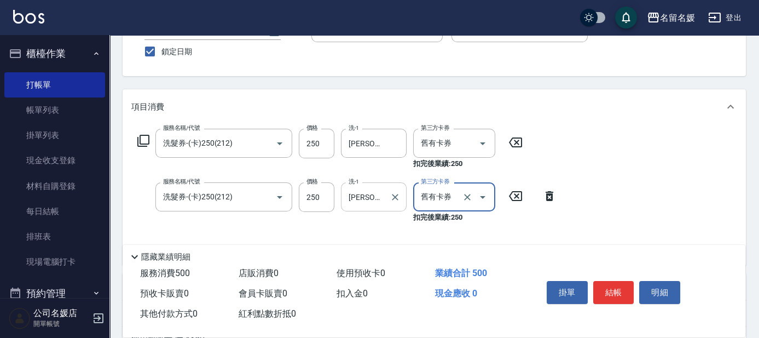
scroll to position [99, 0]
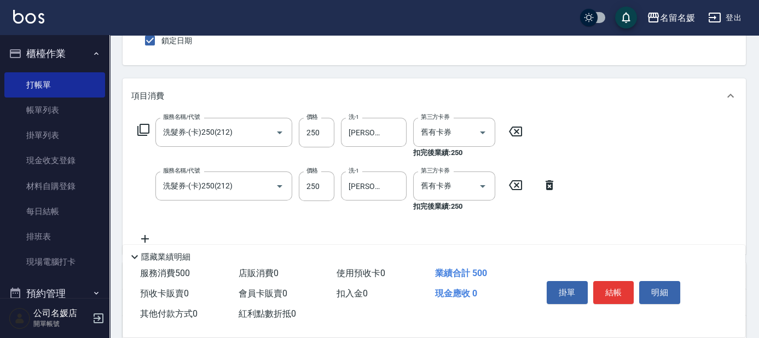
click at [141, 238] on icon at bounding box center [145, 239] width 8 height 8
click at [233, 235] on input "服務名稱/代號" at bounding box center [215, 239] width 111 height 19
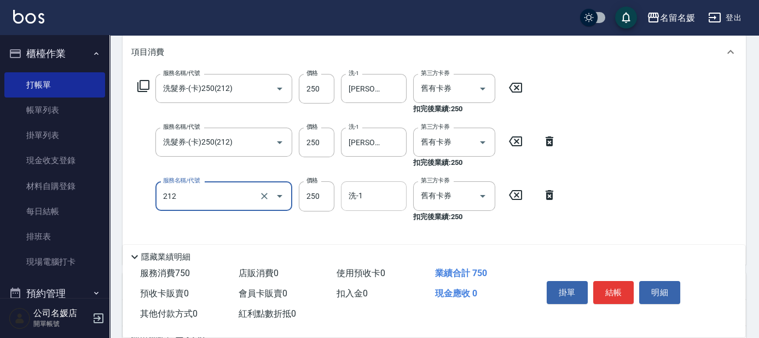
scroll to position [149, 0]
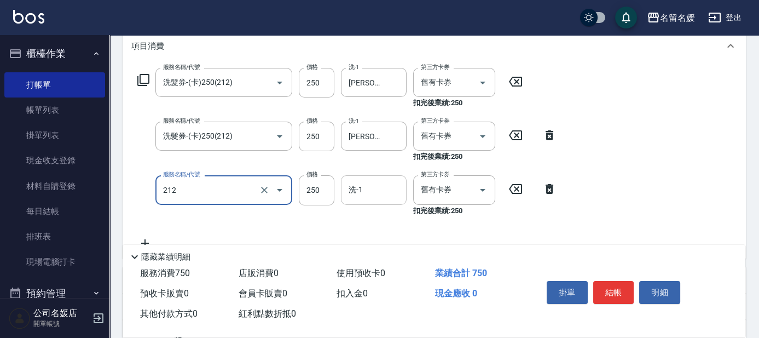
type input "洗髮券-(卡)250(212)"
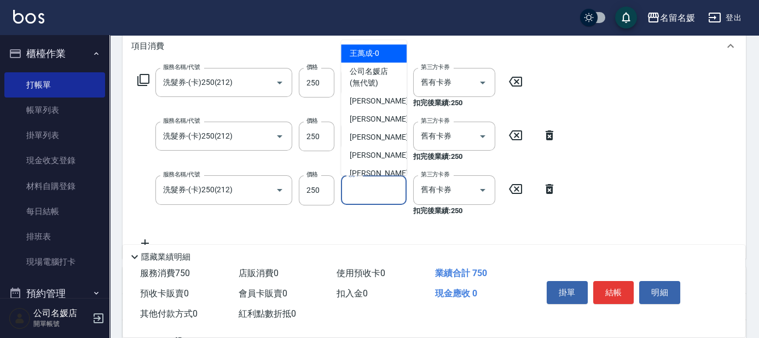
click at [398, 183] on input "洗-1" at bounding box center [374, 189] width 56 height 19
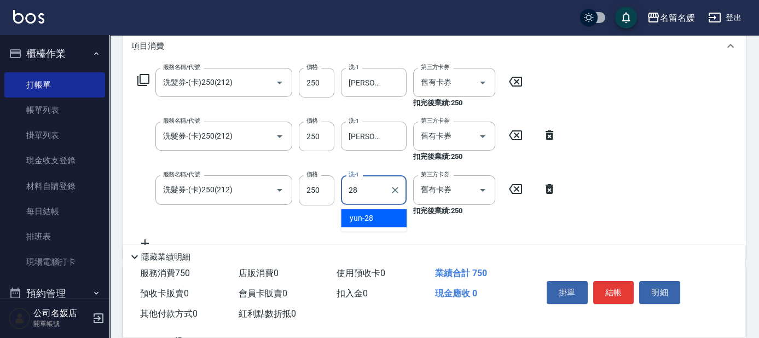
type input "yun-28"
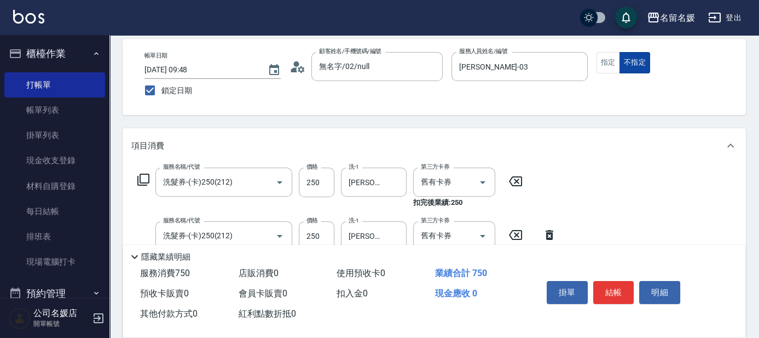
scroll to position [0, 0]
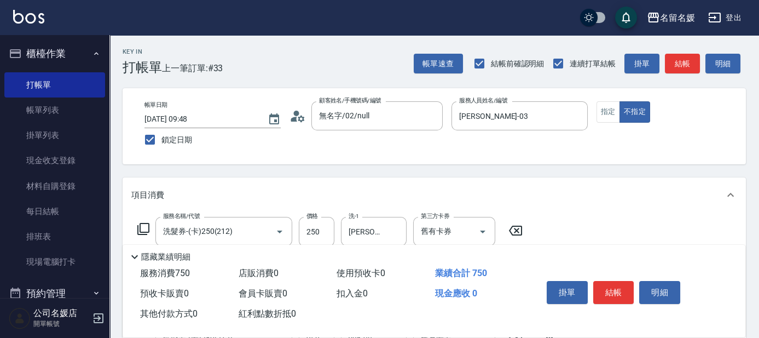
click at [596, 117] on div "帳單日期 [DATE] 09:48 鎖定日期 顧客姓名/手機號碼/編號 無名字/02/null 顧客姓名/手機號碼/編號 服務人員姓名/編號 [PERSON_…" at bounding box center [434, 126] width 597 height 50
click at [616, 113] on button "指定" at bounding box center [609, 111] width 24 height 21
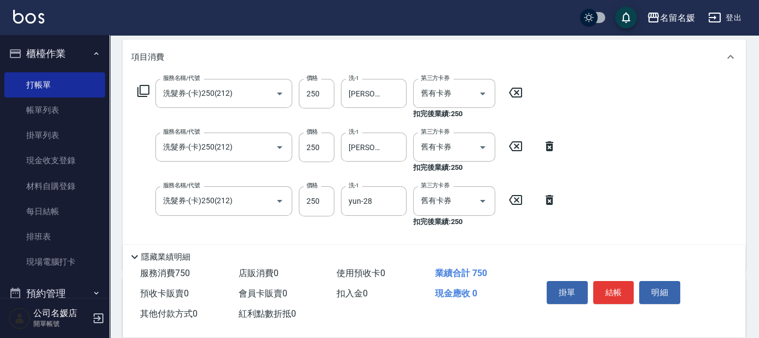
scroll to position [149, 0]
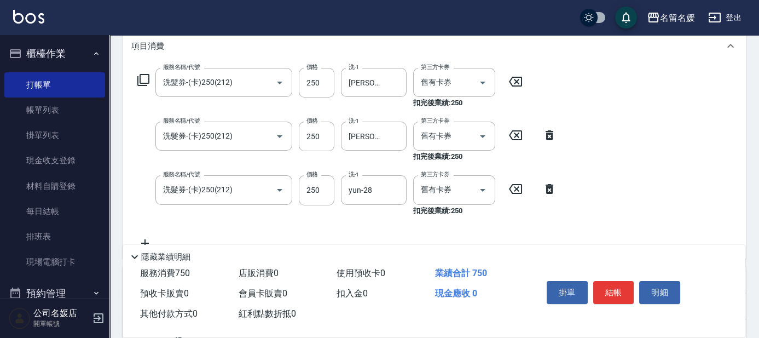
type button "true"
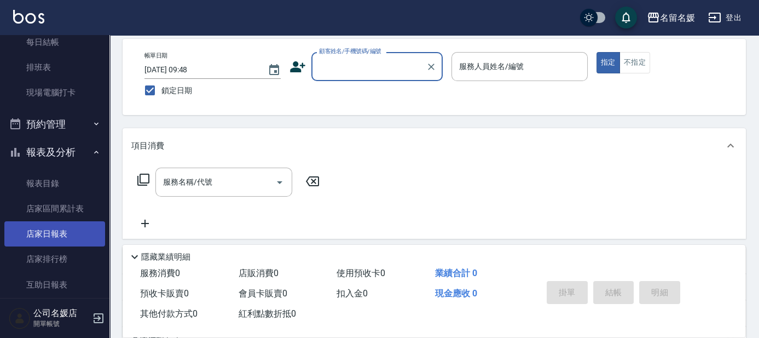
scroll to position [199, 0]
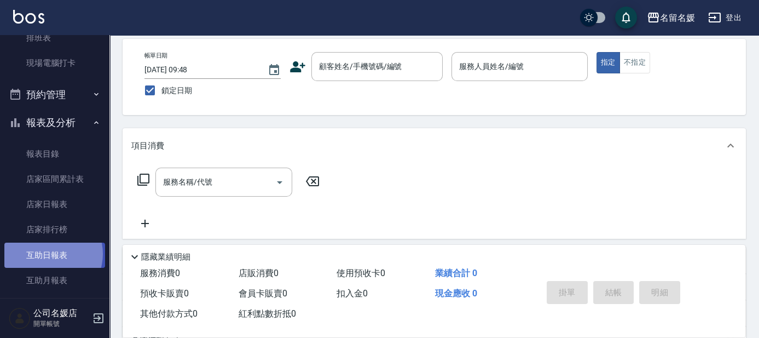
click at [50, 253] on link "互助日報表" at bounding box center [54, 254] width 101 height 25
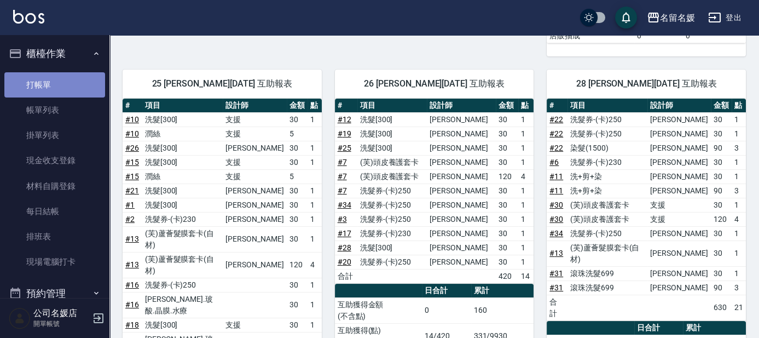
click at [60, 84] on link "打帳單" at bounding box center [54, 84] width 101 height 25
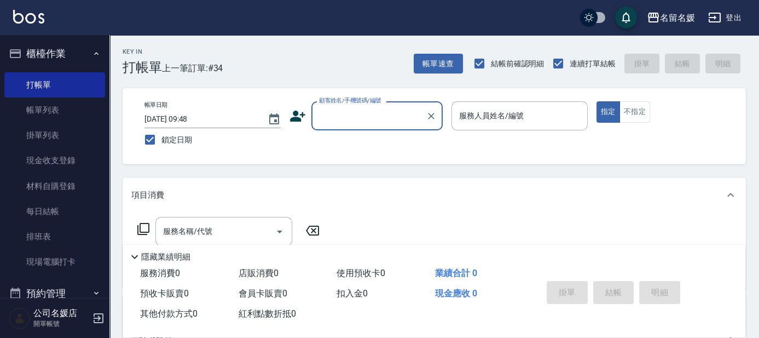
click at [371, 115] on input "顧客姓名/手機號碼/編號" at bounding box center [368, 115] width 105 height 19
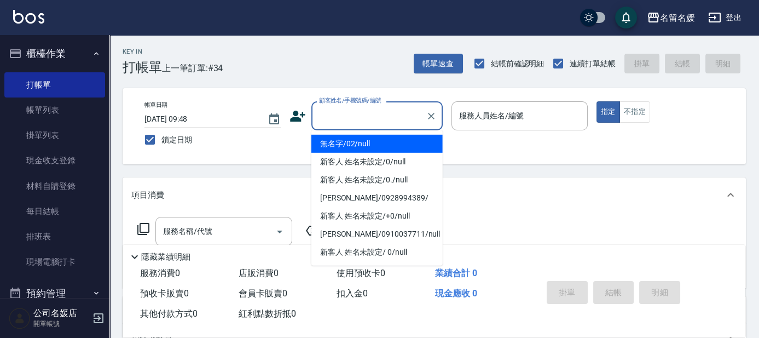
click at [362, 146] on li "無名字/02/null" at bounding box center [376, 144] width 131 height 18
type input "無名字/02/null"
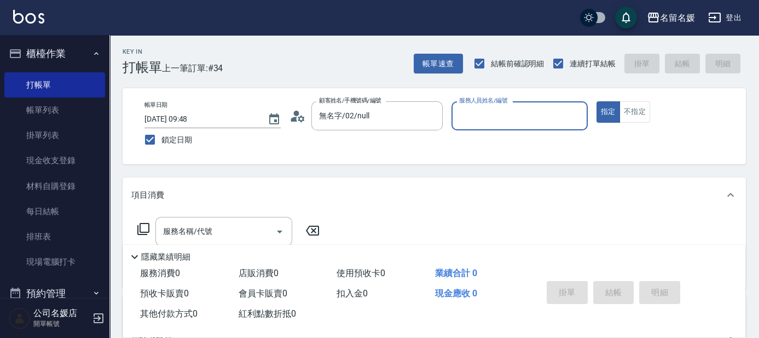
click at [471, 117] on input "服務人員姓名/編號" at bounding box center [520, 115] width 126 height 19
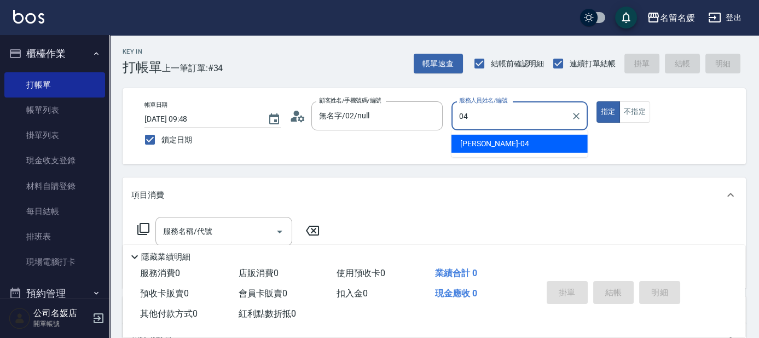
type input "04"
type button "true"
type input "[PERSON_NAME]-04"
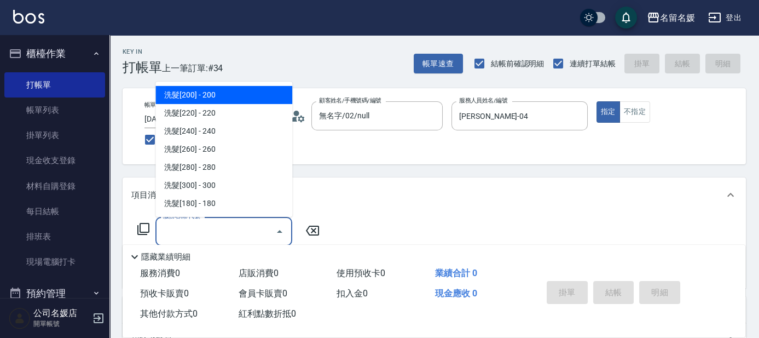
click at [252, 236] on input "服務名稱/代號" at bounding box center [215, 231] width 111 height 19
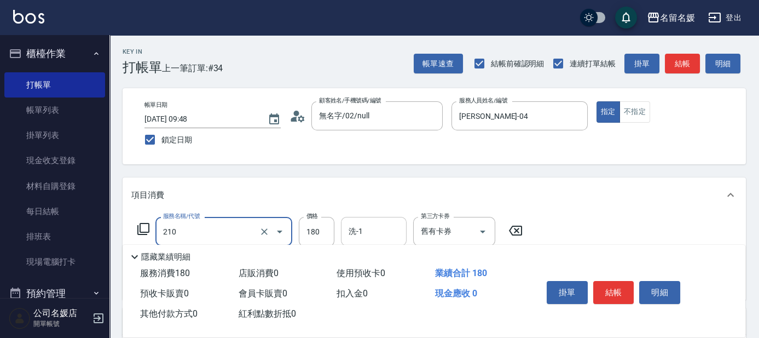
click at [397, 236] on input "洗-1" at bounding box center [374, 231] width 56 height 19
type input "洗券-(卡)180(210)"
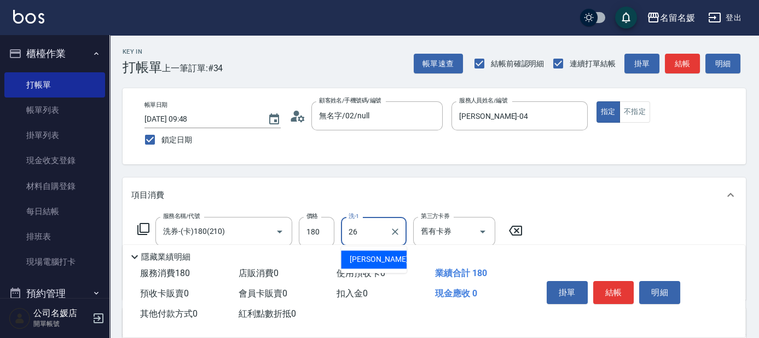
type input "[PERSON_NAME]-26"
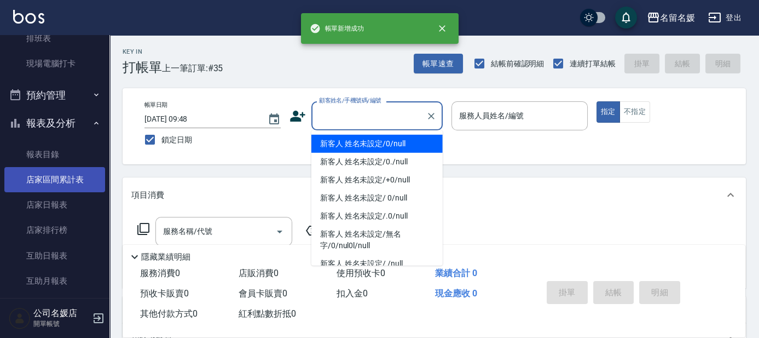
scroll to position [199, 0]
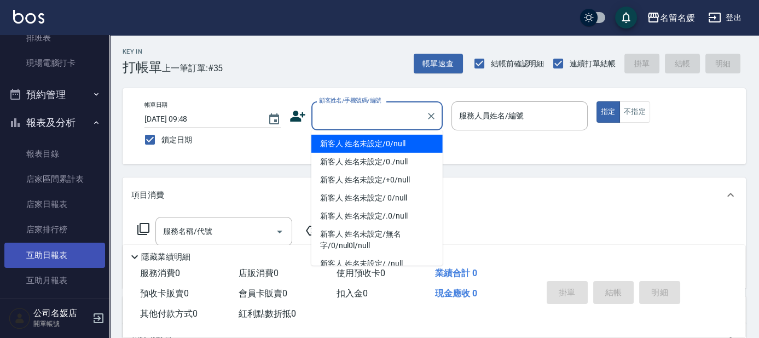
click at [66, 251] on link "互助日報表" at bounding box center [54, 254] width 101 height 25
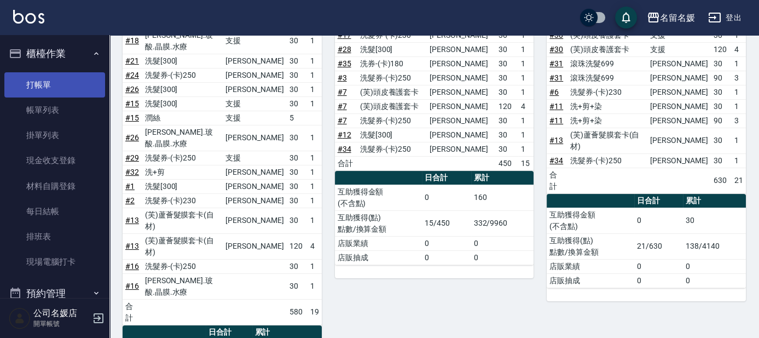
scroll to position [458, 0]
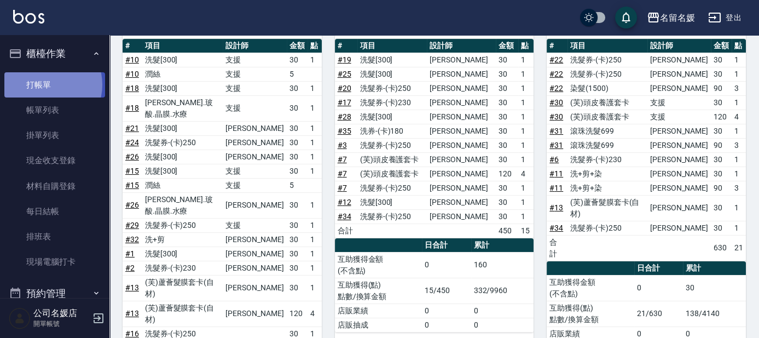
click at [45, 84] on link "打帳單" at bounding box center [54, 84] width 101 height 25
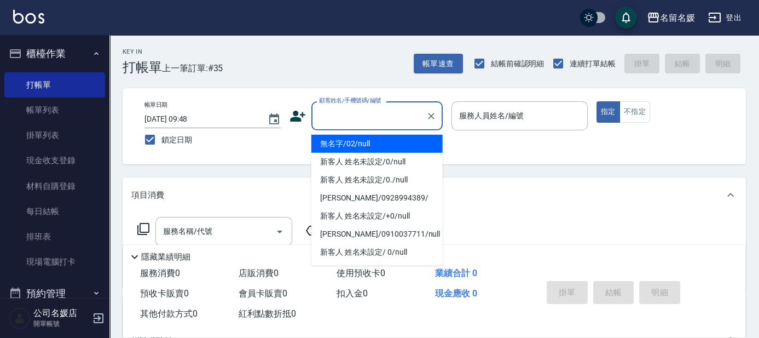
click at [367, 121] on input "顧客姓名/手機號碼/編號" at bounding box center [368, 115] width 105 height 19
click at [365, 142] on li "無名字/02/null" at bounding box center [376, 144] width 131 height 18
type input "無名字/02/null"
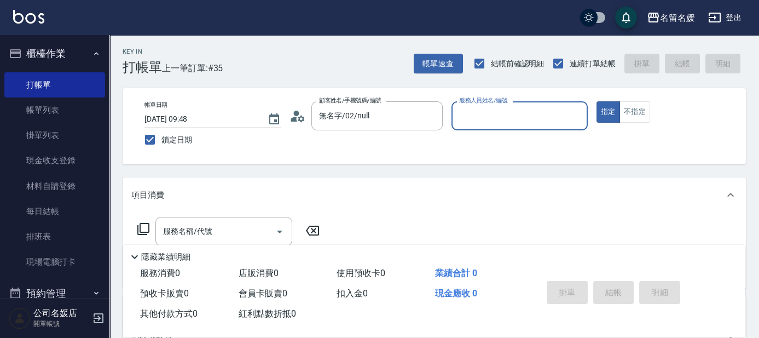
click at [502, 114] on input "服務人員姓名/編號" at bounding box center [520, 115] width 126 height 19
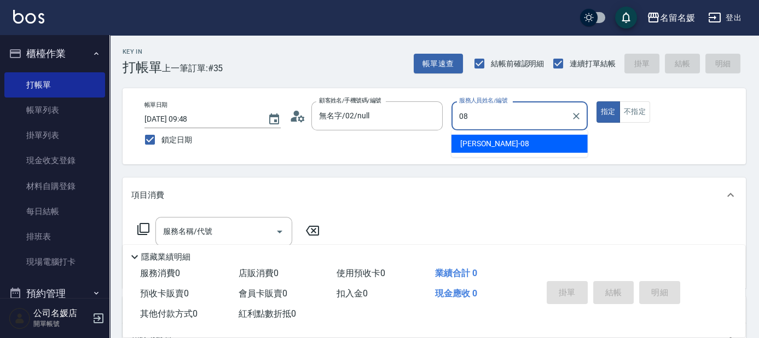
drag, startPoint x: 517, startPoint y: 144, endPoint x: 400, endPoint y: 182, distance: 123.6
click at [517, 145] on div "[PERSON_NAME]-08" at bounding box center [520, 144] width 136 height 18
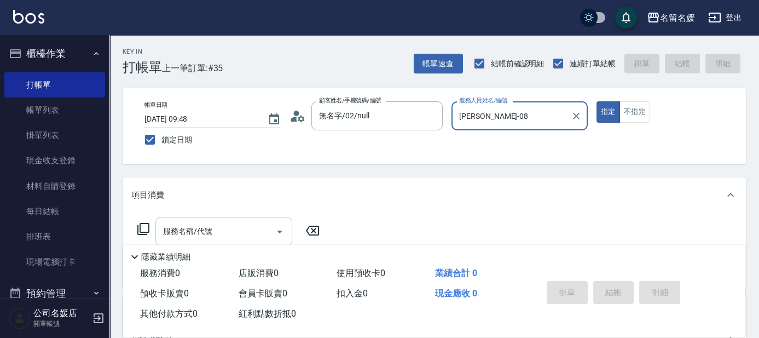
type input "[PERSON_NAME]-08"
click at [236, 232] on input "服務名稱/代號" at bounding box center [215, 231] width 111 height 19
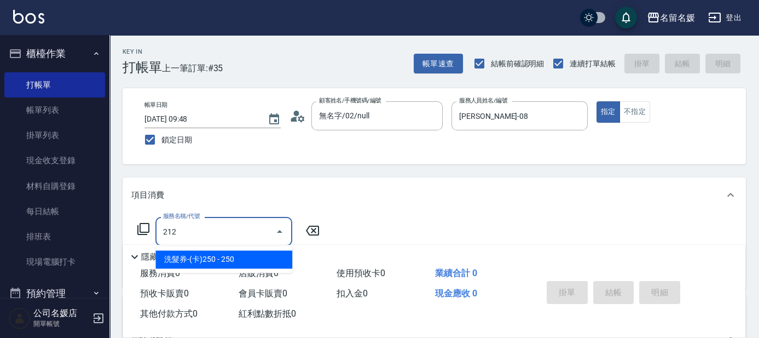
click at [220, 261] on span "洗髮券-(卡)250 - 250" at bounding box center [223, 259] width 137 height 18
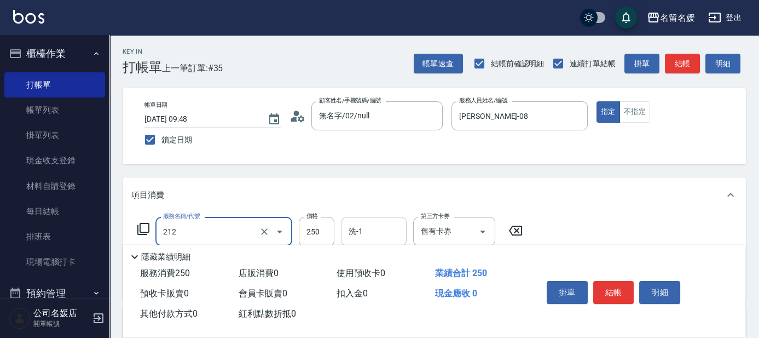
click at [365, 232] on input "洗-1" at bounding box center [374, 231] width 56 height 19
type input "洗髮券-(卡)250(212)"
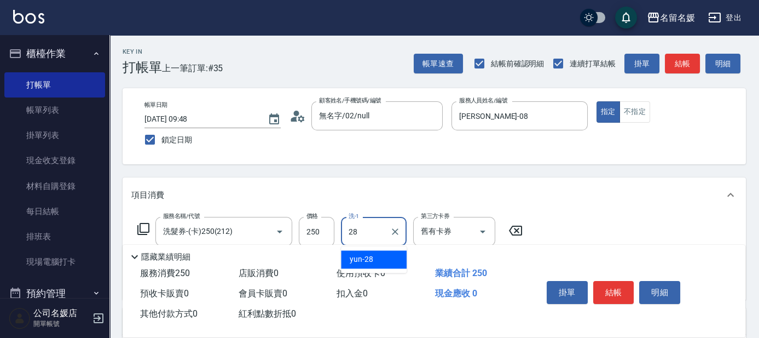
click at [371, 258] on span "yun -28" at bounding box center [362, 258] width 24 height 11
type input "yun-28"
click at [607, 285] on button "結帳" at bounding box center [613, 292] width 41 height 23
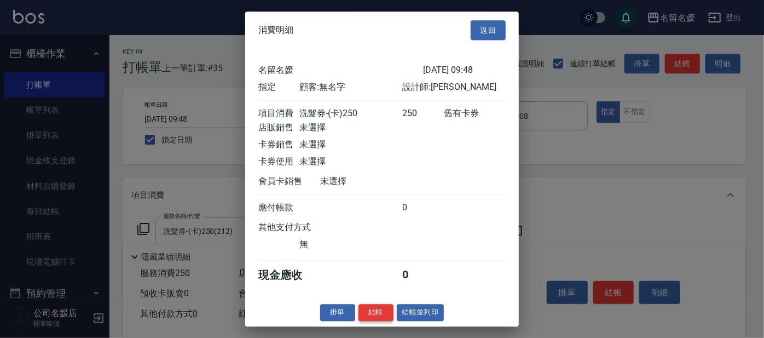
click at [378, 315] on button "結帳" at bounding box center [376, 312] width 35 height 17
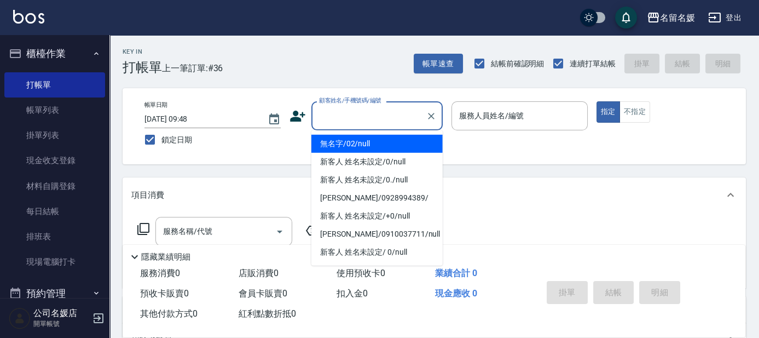
click at [394, 119] on input "顧客姓名/手機號碼/編號" at bounding box center [368, 115] width 105 height 19
click at [395, 146] on li "無名字/02/null" at bounding box center [376, 144] width 131 height 18
type input "無名字/02/null"
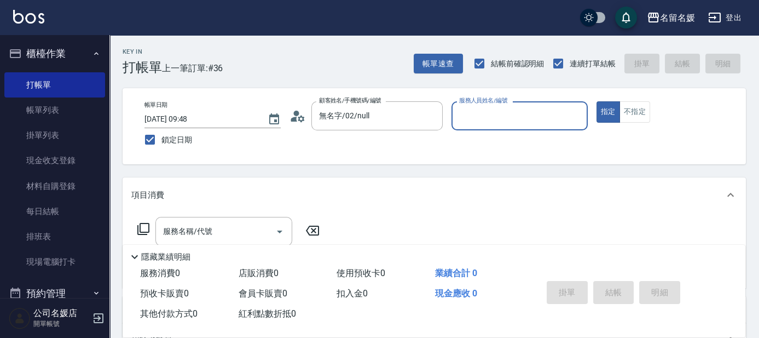
click at [513, 111] on input "服務人員姓名/編號" at bounding box center [520, 115] width 126 height 19
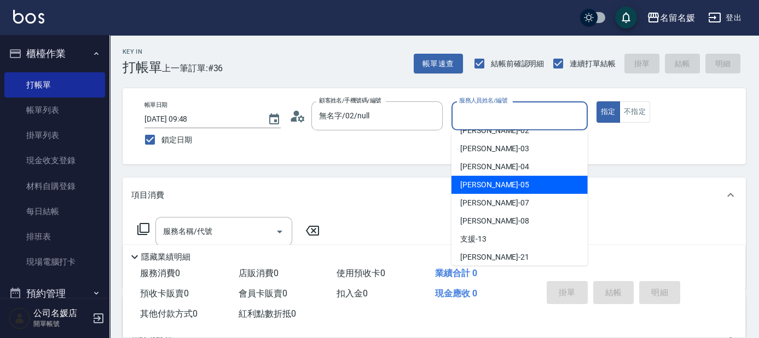
scroll to position [49, 0]
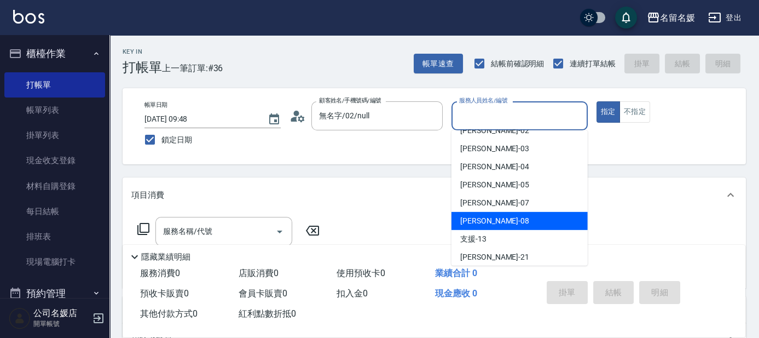
click at [495, 219] on div "[PERSON_NAME]-08" at bounding box center [520, 221] width 136 height 18
type input "[PERSON_NAME]-08"
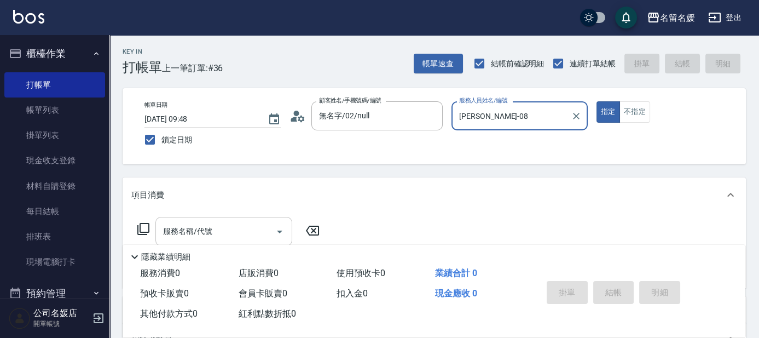
click at [241, 235] on input "服務名稱/代號" at bounding box center [215, 231] width 111 height 19
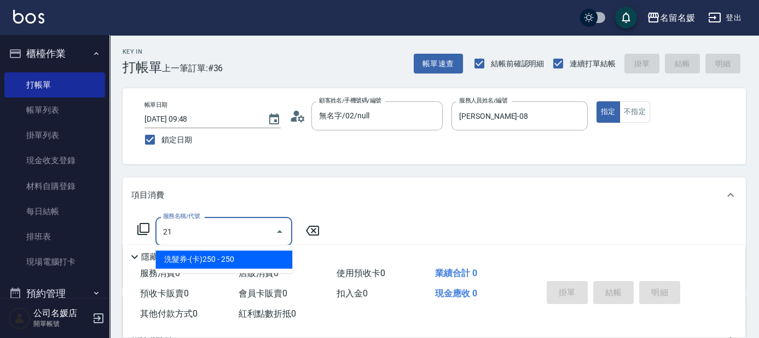
type input "2"
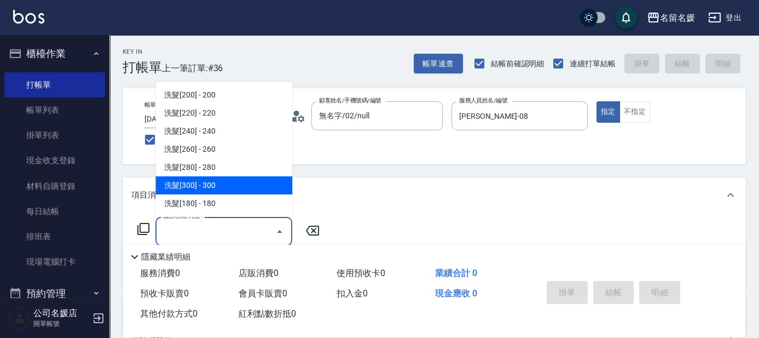
click at [232, 183] on span "洗髮[300] - 300" at bounding box center [223, 185] width 137 height 18
type input "洗髮[300](206)"
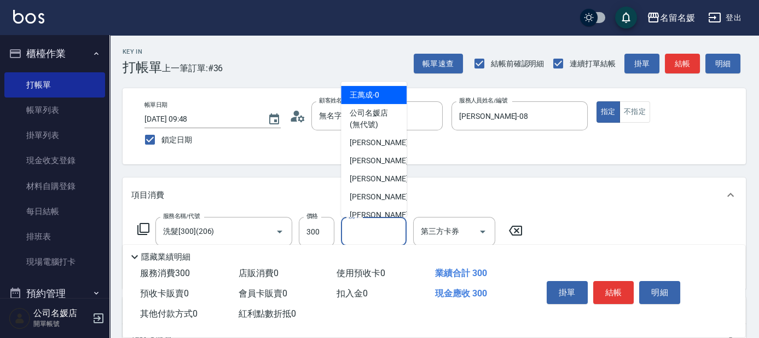
click at [374, 227] on input "洗-1" at bounding box center [374, 231] width 56 height 19
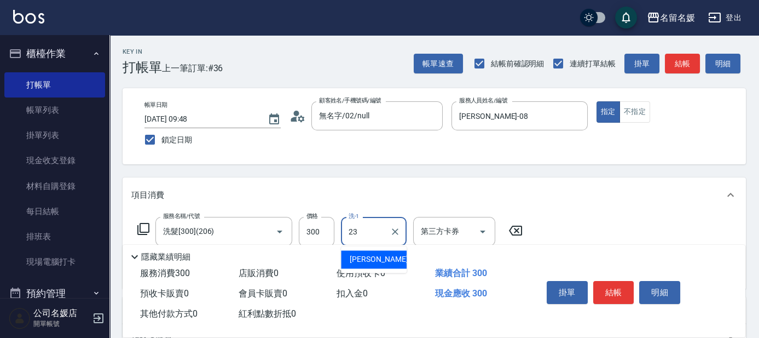
click at [371, 259] on span "[PERSON_NAME]-23" at bounding box center [384, 258] width 69 height 11
type input "[PERSON_NAME]-23"
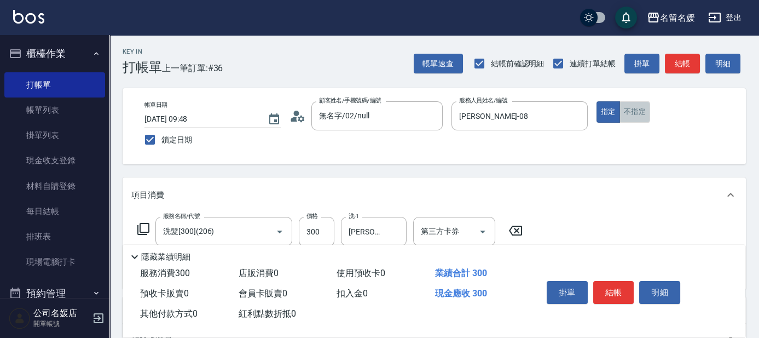
click at [633, 107] on button "不指定" at bounding box center [635, 111] width 31 height 21
click at [616, 282] on button "結帳" at bounding box center [613, 292] width 41 height 23
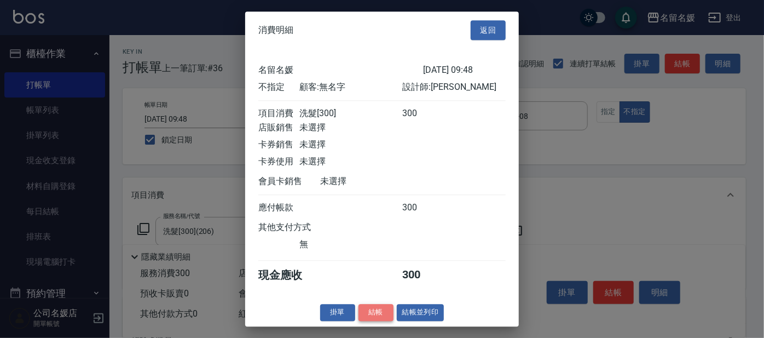
click at [378, 321] on button "結帳" at bounding box center [376, 312] width 35 height 17
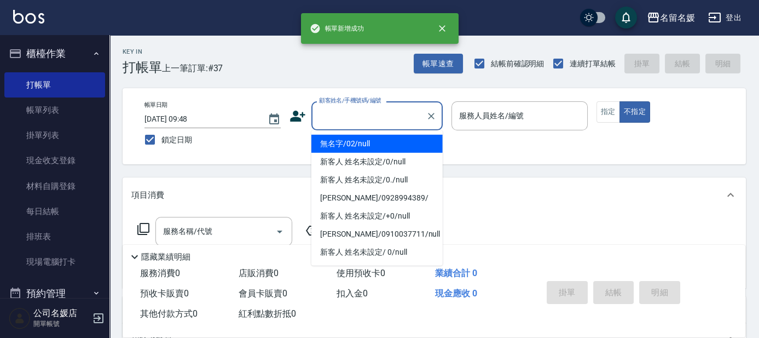
click at [373, 115] on input "顧客姓名/手機號碼/編號" at bounding box center [368, 115] width 105 height 19
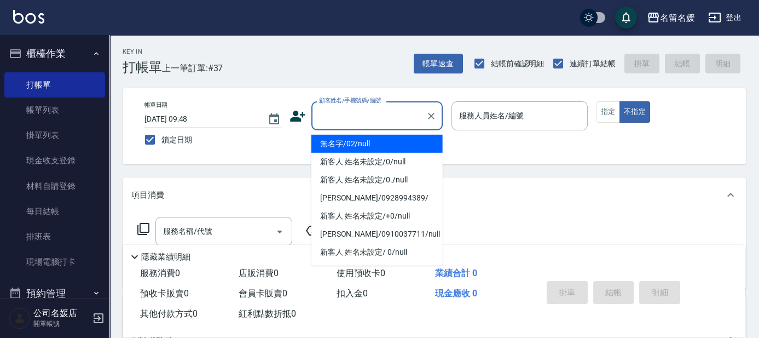
drag, startPoint x: 401, startPoint y: 148, endPoint x: 490, endPoint y: 118, distance: 94.0
click at [402, 147] on li "無名字/02/null" at bounding box center [376, 144] width 131 height 18
type input "無名字/02/null"
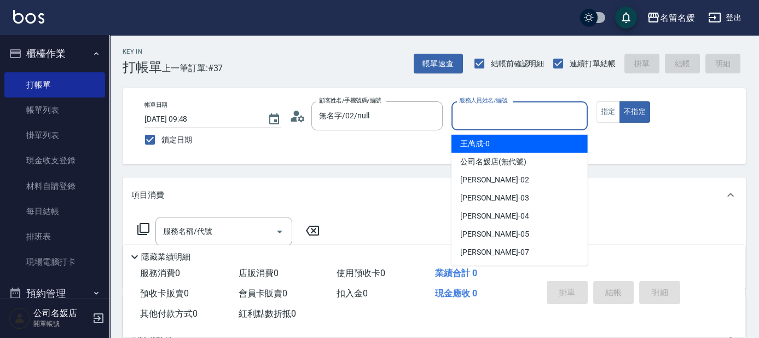
click at [490, 118] on input "服務人員姓名/編號" at bounding box center [520, 115] width 126 height 19
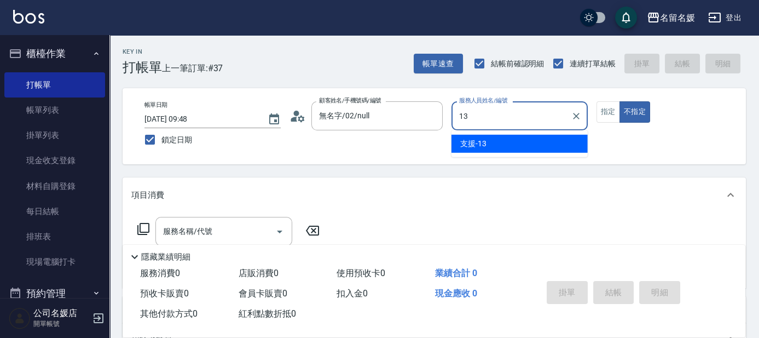
click at [475, 148] on span "支援 -13" at bounding box center [473, 143] width 26 height 11
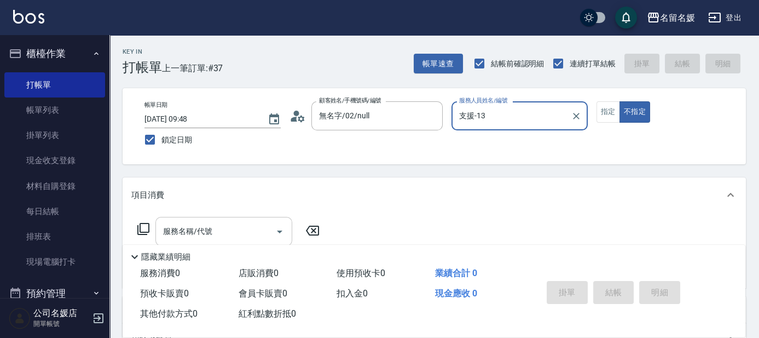
type input "支援-13"
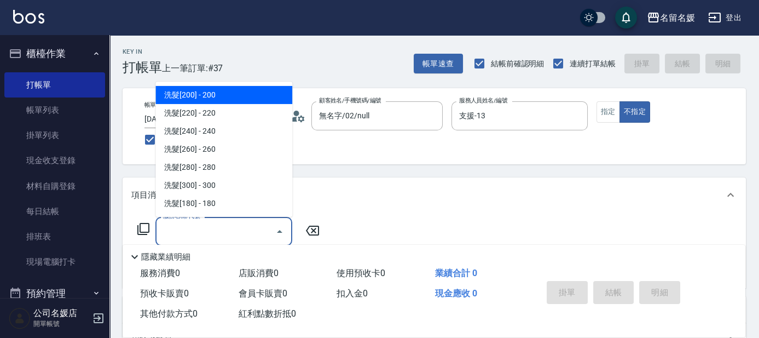
click at [225, 226] on input "服務名稱/代號" at bounding box center [215, 231] width 111 height 19
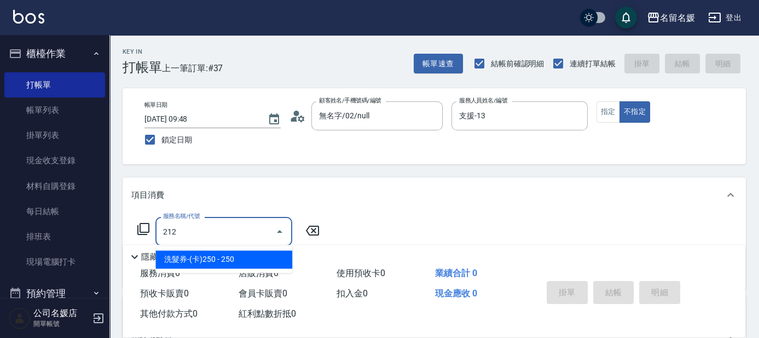
click at [262, 257] on span "洗髮券-(卡)250 - 250" at bounding box center [223, 259] width 137 height 18
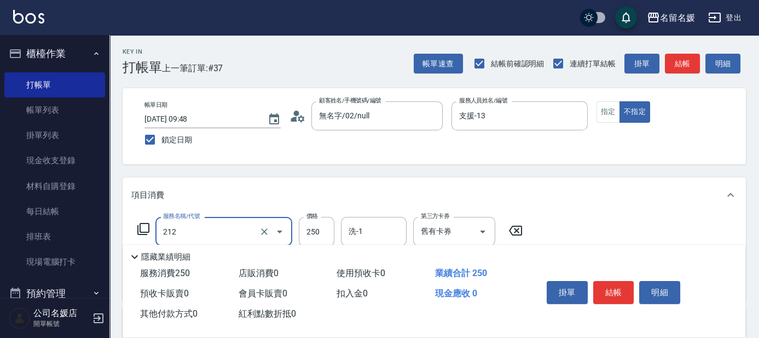
drag, startPoint x: 243, startPoint y: 237, endPoint x: 244, endPoint y: 244, distance: 6.7
click at [243, 240] on input "212" at bounding box center [208, 231] width 96 height 19
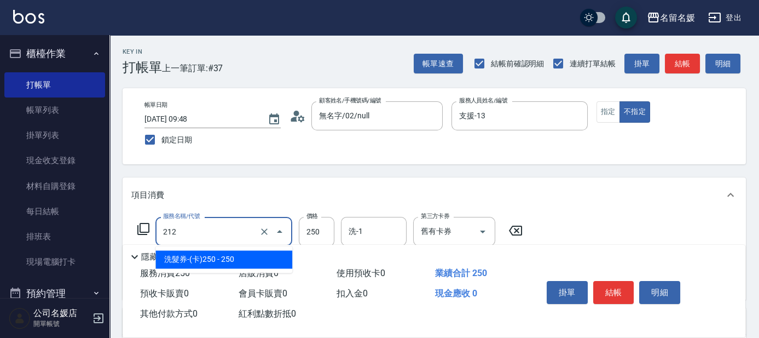
click at [298, 251] on body "名留名媛 登出 櫃檯作業 打帳單 帳單列表 掛單列表 現金收支登錄 材料自購登錄 每日結帳 排班表 現場電腦打卡 預約管理 預約管理 單日預約紀錄 單週預約紀…" at bounding box center [379, 273] width 759 height 547
type input "洗髮券-(卡)250(212)"
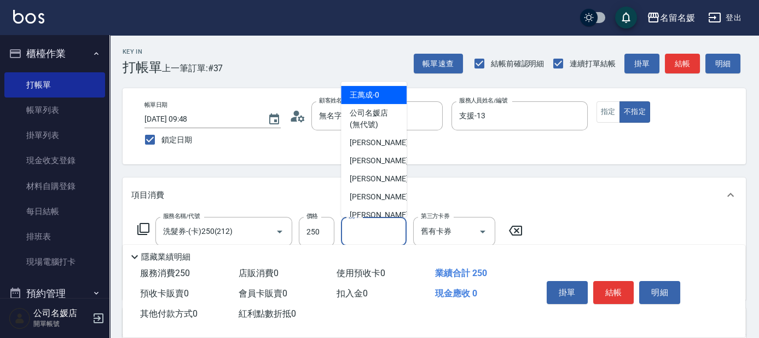
click at [373, 235] on input "洗-1" at bounding box center [374, 231] width 56 height 19
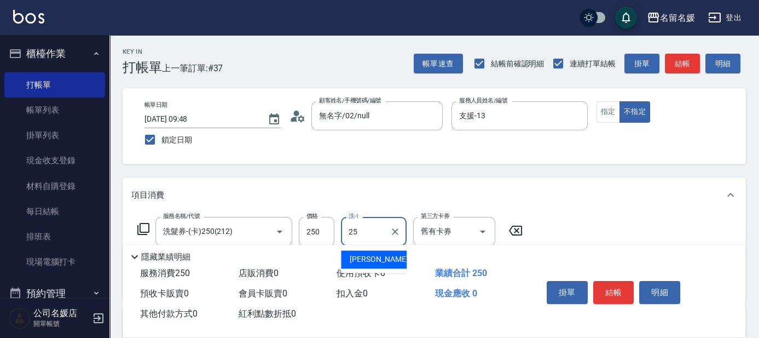
click at [372, 256] on span "[PERSON_NAME]-25" at bounding box center [384, 258] width 69 height 11
type input "[PERSON_NAME]-25"
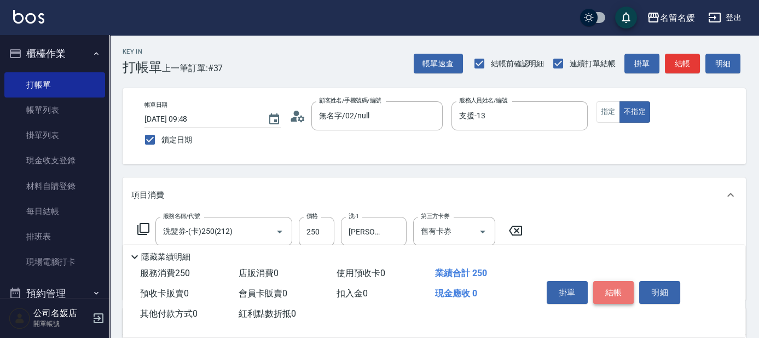
click at [613, 292] on button "結帳" at bounding box center [613, 292] width 41 height 23
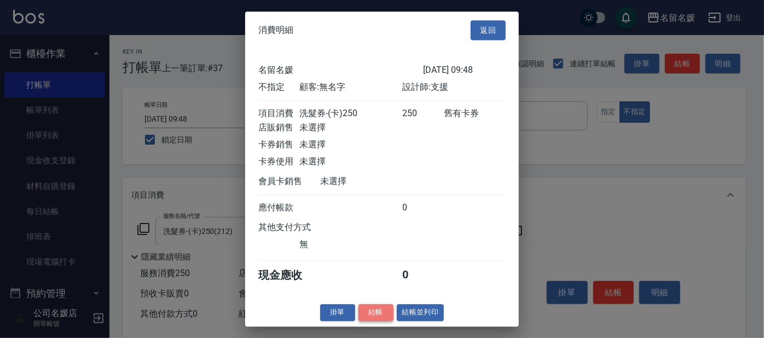
click at [367, 316] on button "結帳" at bounding box center [376, 312] width 35 height 17
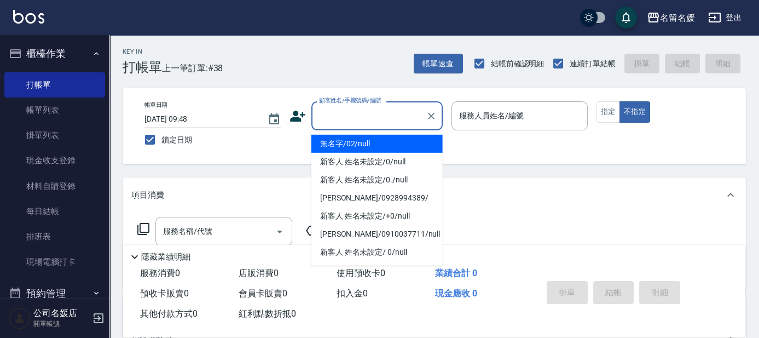
drag, startPoint x: 389, startPoint y: 117, endPoint x: 384, endPoint y: 137, distance: 20.5
click at [385, 131] on body "名留名媛 登出 櫃檯作業 打帳單 帳單列表 掛單列表 現金收支登錄 材料自購登錄 每日結帳 排班表 現場電腦打卡 預約管理 預約管理 單日預約紀錄 單週預約紀…" at bounding box center [379, 266] width 759 height 532
click at [400, 146] on li "無名字/02/null" at bounding box center [376, 144] width 131 height 18
type input "無名字/02/null"
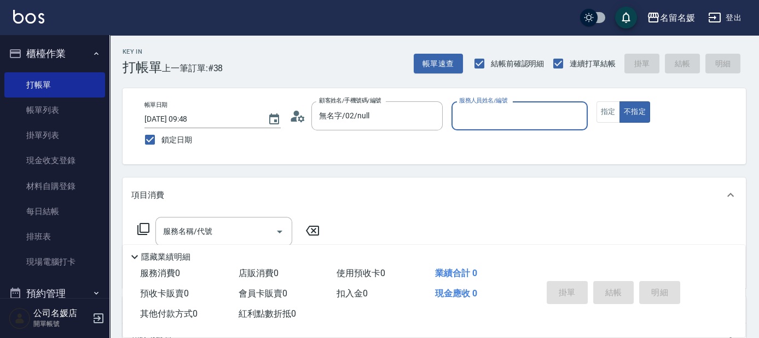
click at [478, 122] on input "服務人員姓名/編號" at bounding box center [520, 115] width 126 height 19
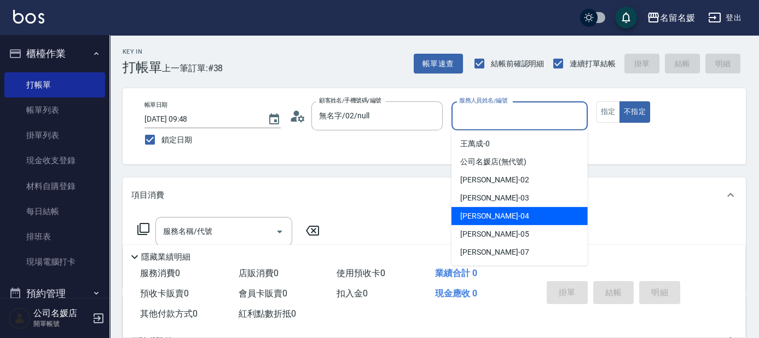
click at [479, 215] on span "[PERSON_NAME]-04" at bounding box center [494, 215] width 69 height 11
type input "[PERSON_NAME]-04"
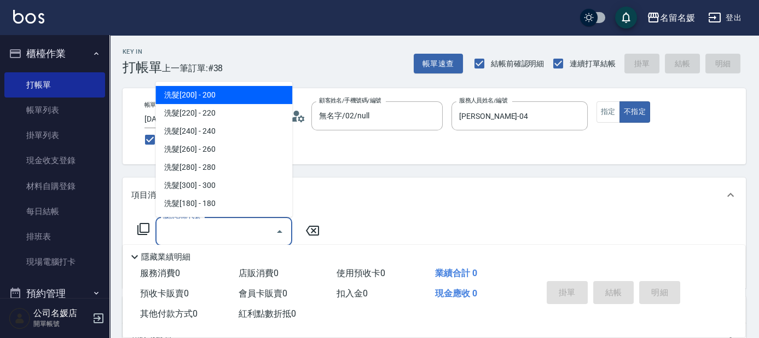
click at [236, 227] on input "服務名稱/代號" at bounding box center [215, 231] width 111 height 19
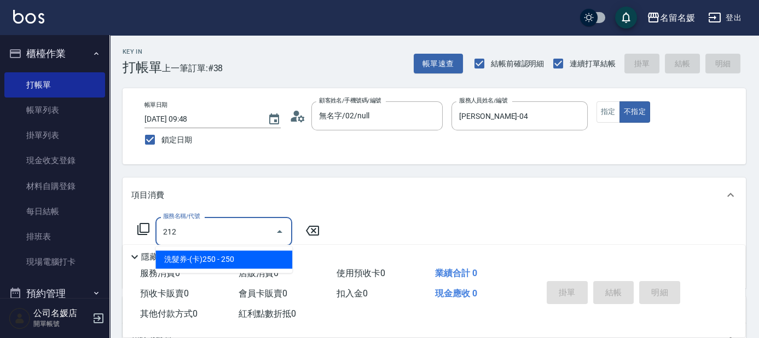
drag, startPoint x: 244, startPoint y: 255, endPoint x: 226, endPoint y: 228, distance: 32.3
click at [243, 255] on span "洗髮券-(卡)250 - 250" at bounding box center [223, 259] width 137 height 18
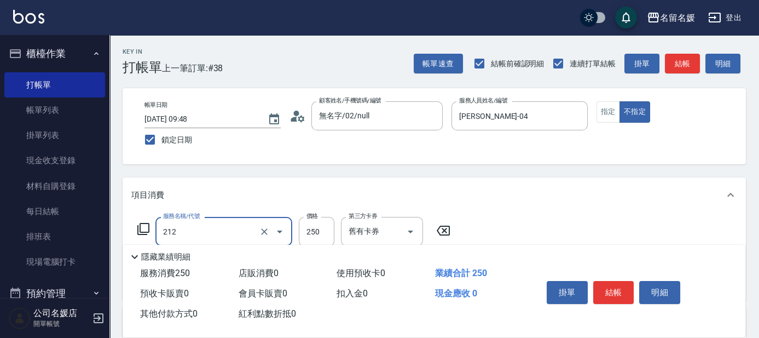
drag, startPoint x: 226, startPoint y: 228, endPoint x: 228, endPoint y: 242, distance: 14.9
click at [226, 240] on input "212" at bounding box center [208, 231] width 96 height 19
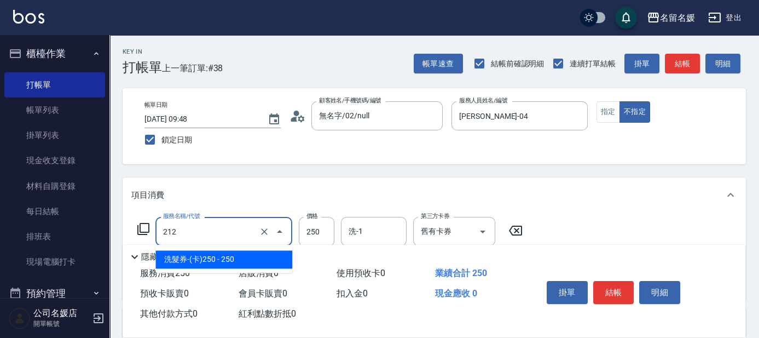
drag, startPoint x: 236, startPoint y: 256, endPoint x: 369, endPoint y: 237, distance: 133.8
click at [245, 255] on span "洗髮券-(卡)250 - 250" at bounding box center [223, 259] width 137 height 18
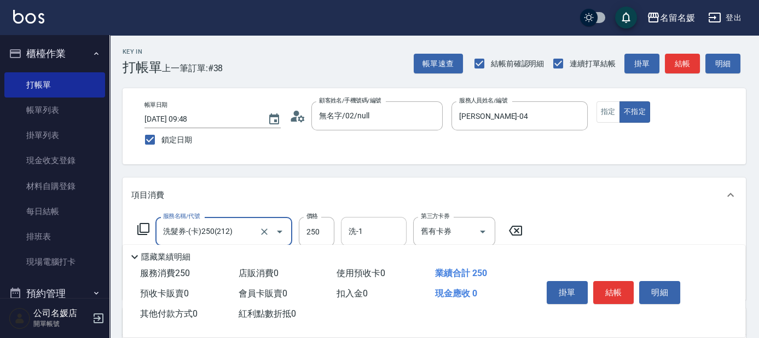
type input "洗髮券-(卡)250(212)"
click at [379, 232] on input "洗-1" at bounding box center [374, 231] width 56 height 19
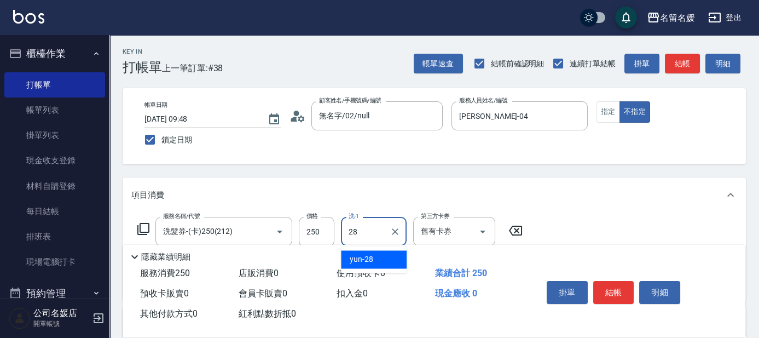
click at [381, 259] on div "yun -28" at bounding box center [374, 259] width 66 height 18
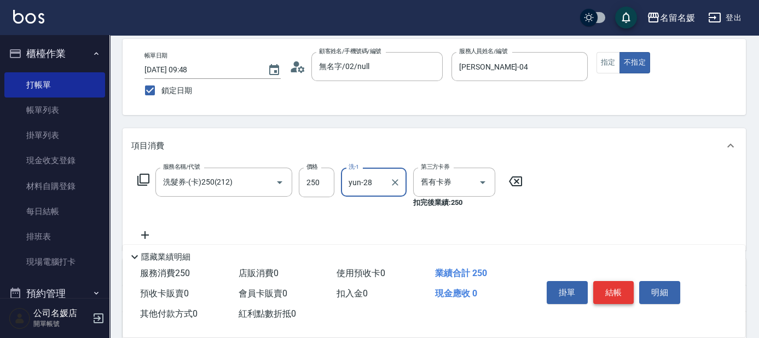
type input "yun-28"
click at [605, 284] on button "結帳" at bounding box center [613, 292] width 41 height 23
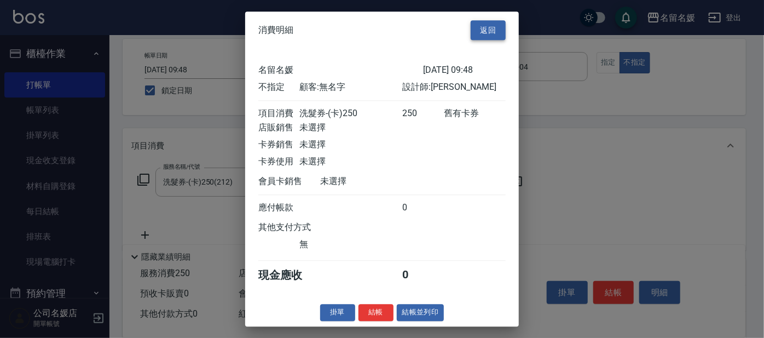
click at [486, 31] on button "返回" at bounding box center [488, 30] width 35 height 20
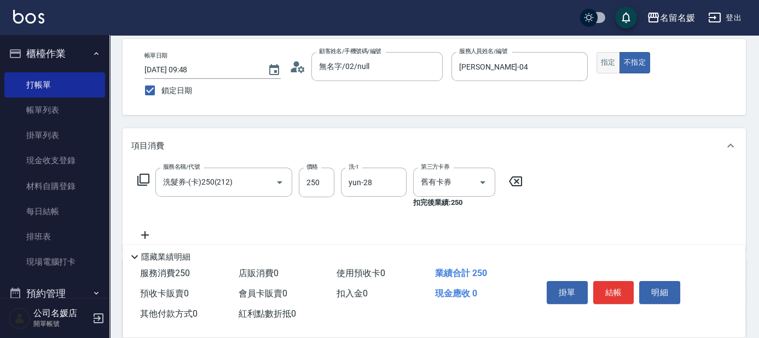
click at [597, 59] on button "指定" at bounding box center [609, 62] width 24 height 21
click at [617, 293] on button "結帳" at bounding box center [613, 292] width 41 height 23
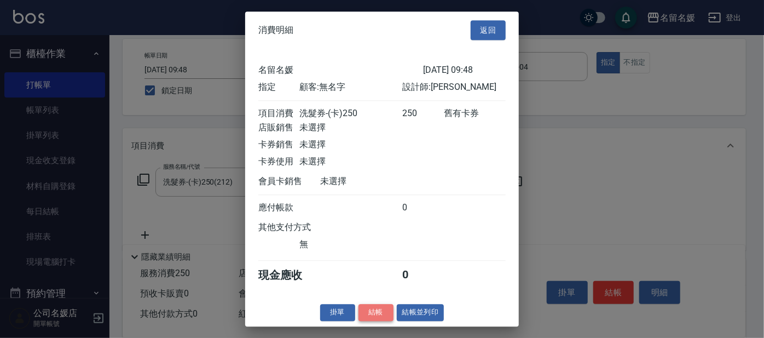
click at [381, 312] on button "結帳" at bounding box center [376, 312] width 35 height 17
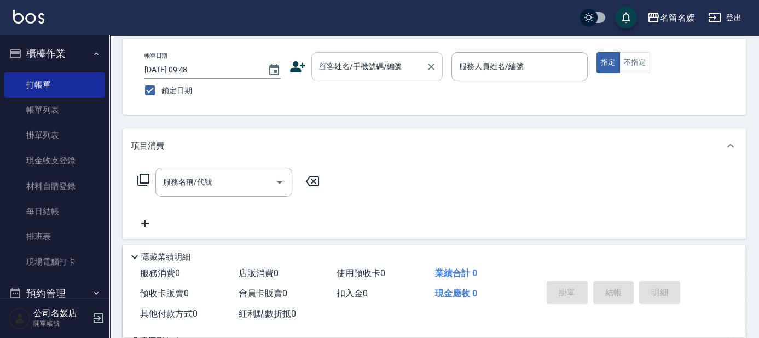
click at [386, 67] on input "顧客姓名/手機號碼/編號" at bounding box center [368, 66] width 105 height 19
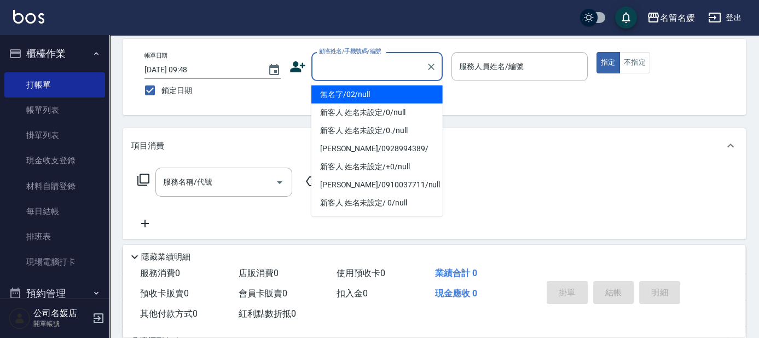
click at [411, 95] on li "無名字/02/null" at bounding box center [376, 94] width 131 height 18
type input "無名字/02/null"
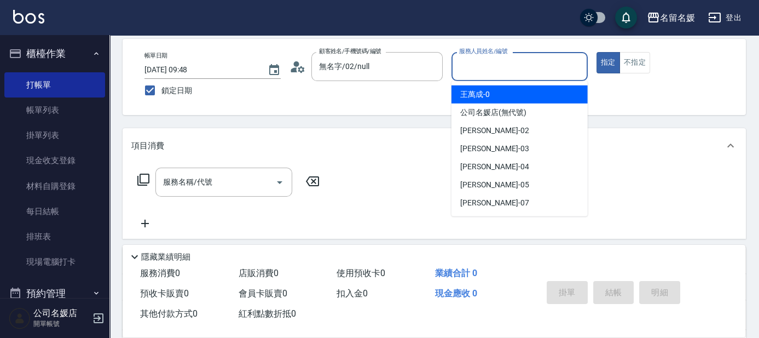
click at [493, 65] on input "服務人員姓名/編號" at bounding box center [520, 66] width 126 height 19
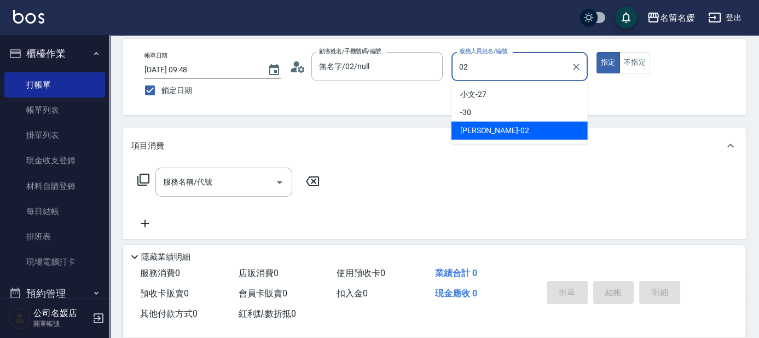
click at [520, 130] on div "[PERSON_NAME]-02" at bounding box center [520, 131] width 136 height 18
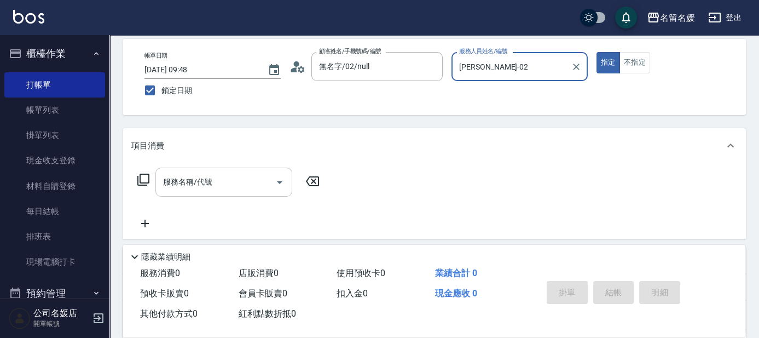
type input "[PERSON_NAME]-02"
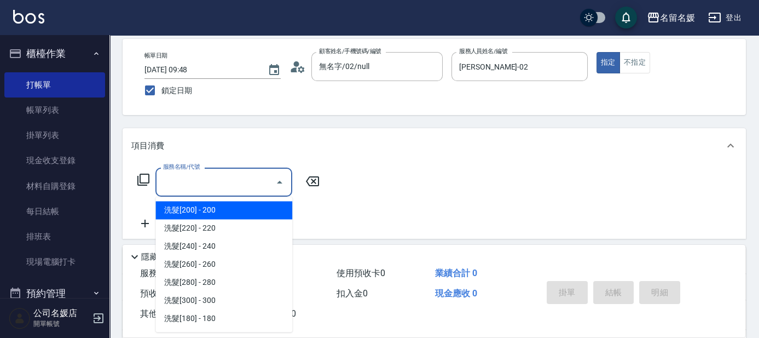
click at [209, 172] on input "服務名稱/代號" at bounding box center [215, 181] width 111 height 19
type input "2"
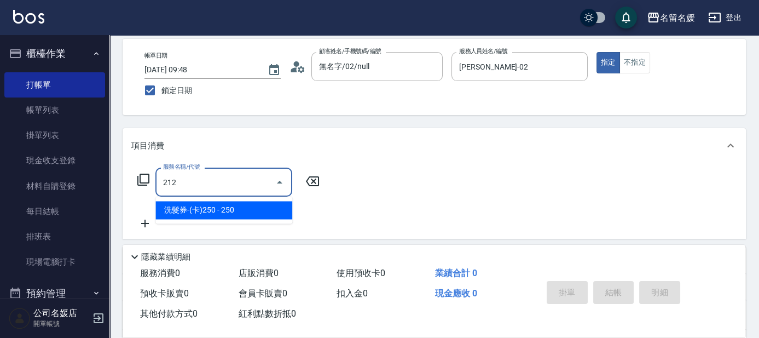
click at [224, 210] on span "洗髮券-(卡)250 - 250" at bounding box center [223, 210] width 137 height 18
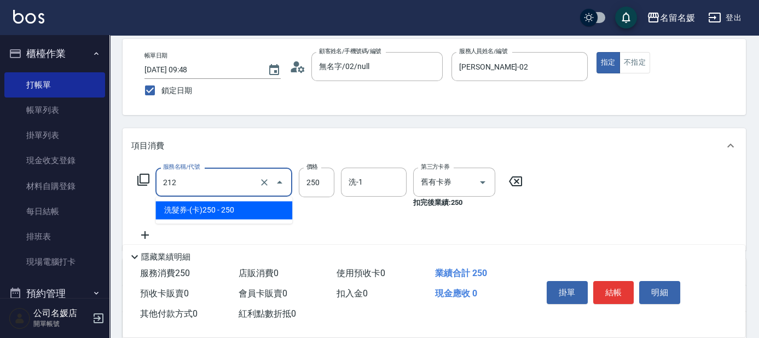
drag, startPoint x: 213, startPoint y: 181, endPoint x: 217, endPoint y: 206, distance: 24.9
click at [213, 187] on input "212" at bounding box center [208, 181] width 96 height 19
drag, startPoint x: 217, startPoint y: 206, endPoint x: 372, endPoint y: 200, distance: 155.0
click at [244, 203] on span "洗髮券-(卡)250 - 250" at bounding box center [223, 210] width 137 height 18
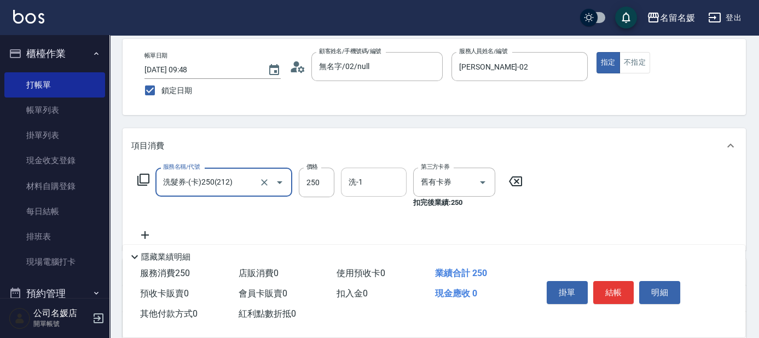
type input "洗髮券-(卡)250(212)"
click at [371, 184] on input "洗-1" at bounding box center [374, 181] width 56 height 19
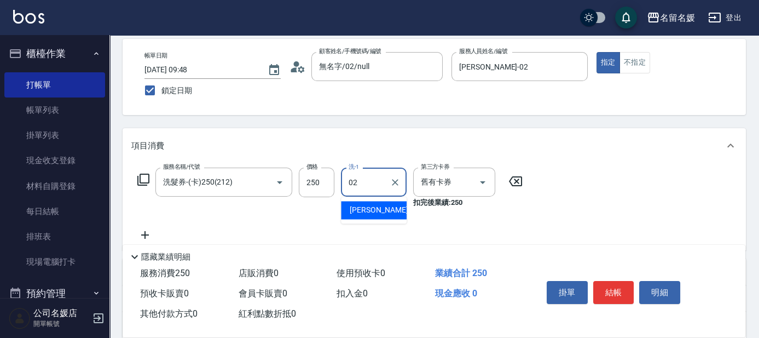
click at [385, 215] on div "[PERSON_NAME]-02" at bounding box center [374, 210] width 66 height 18
type input "[PERSON_NAME]-02"
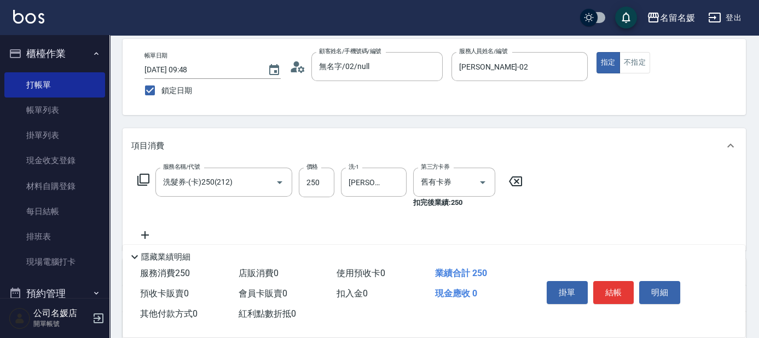
click at [145, 233] on icon at bounding box center [145, 235] width 8 height 8
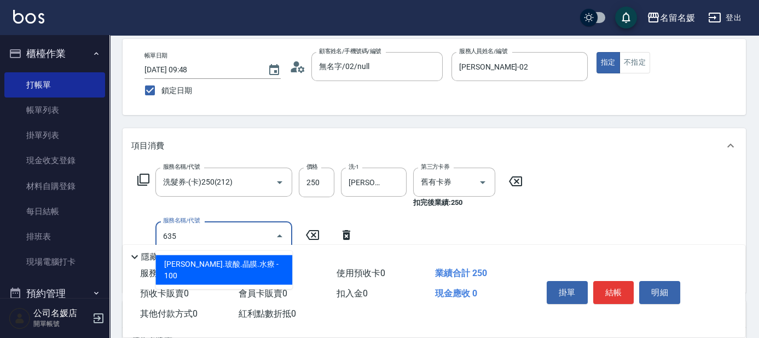
drag, startPoint x: 216, startPoint y: 259, endPoint x: 227, endPoint y: 240, distance: 22.5
click at [216, 259] on span "[PERSON_NAME].玻酸.晶膜.水療 - 100" at bounding box center [223, 270] width 137 height 30
click at [226, 235] on input "635" at bounding box center [208, 235] width 96 height 19
drag, startPoint x: 236, startPoint y: 262, endPoint x: 323, endPoint y: 247, distance: 88.3
click at [253, 259] on span "[PERSON_NAME].玻酸.晶膜.水療 - 100" at bounding box center [223, 270] width 137 height 30
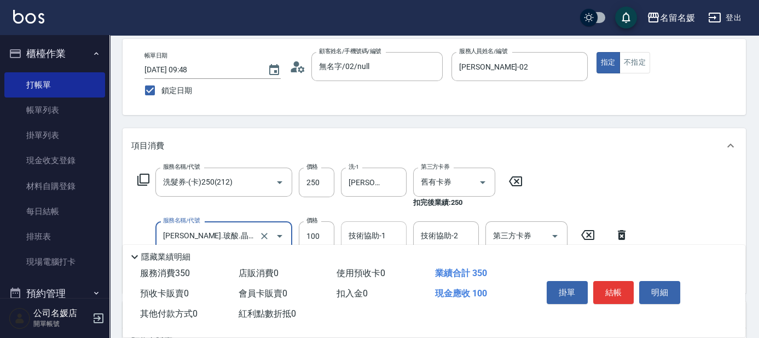
type input "[PERSON_NAME].玻酸.晶膜.水療(635)"
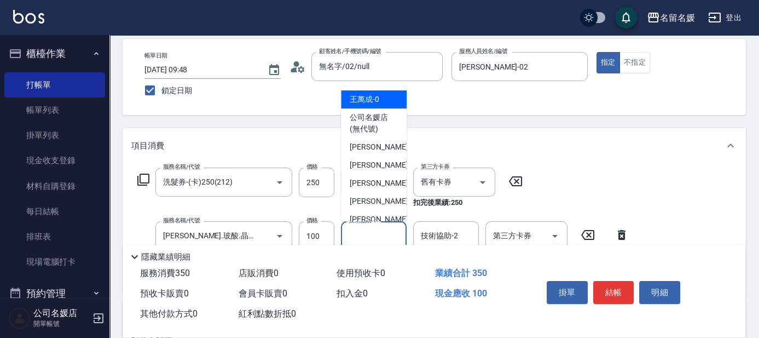
click at [379, 236] on input "技術協助-1" at bounding box center [374, 235] width 56 height 19
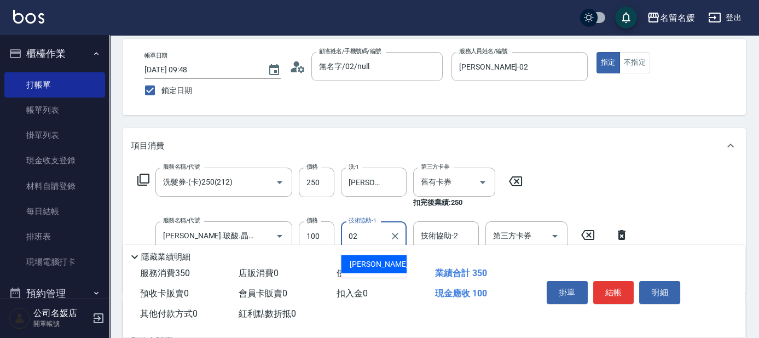
click at [371, 258] on span "[PERSON_NAME]-02" at bounding box center [384, 263] width 69 height 11
type input "[PERSON_NAME]-02"
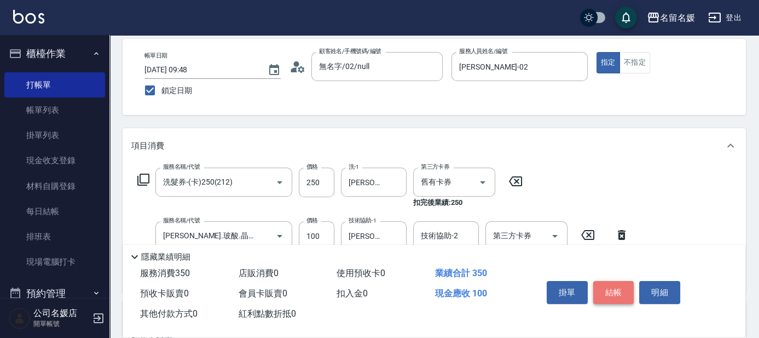
click at [613, 295] on button "結帳" at bounding box center [613, 292] width 41 height 23
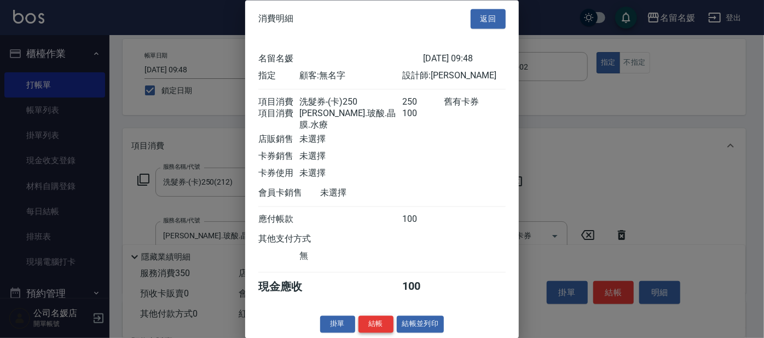
click at [379, 327] on button "結帳" at bounding box center [376, 324] width 35 height 17
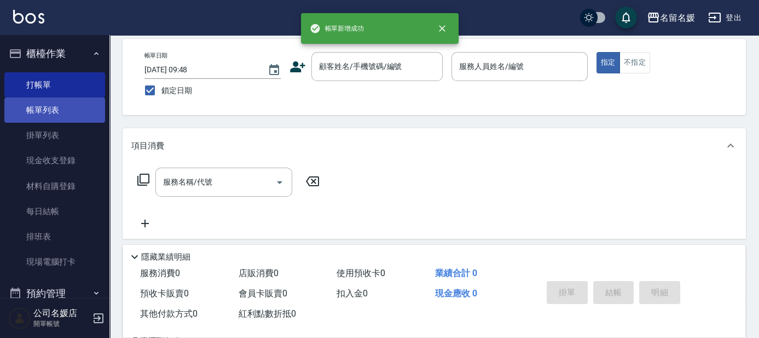
click at [89, 109] on link "帳單列表" at bounding box center [54, 109] width 101 height 25
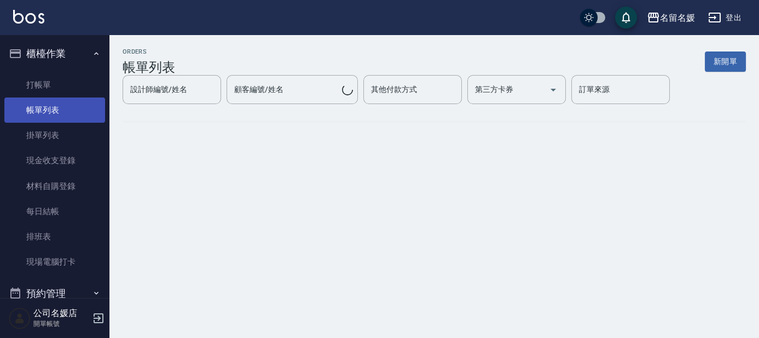
click at [77, 113] on link "帳單列表" at bounding box center [54, 109] width 101 height 25
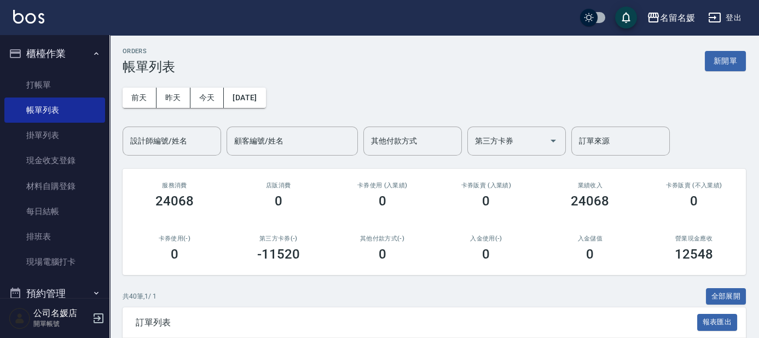
scroll to position [149, 0]
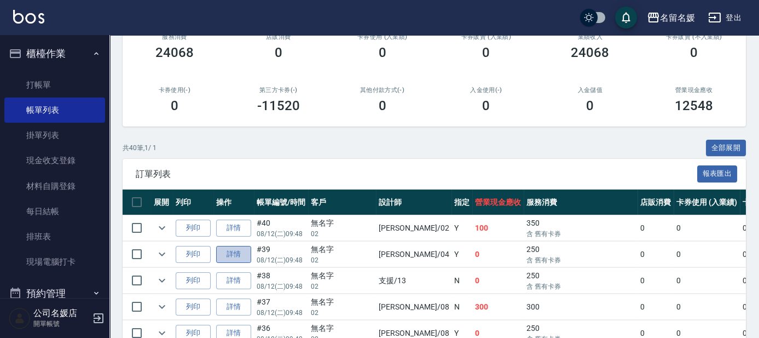
click at [234, 251] on link "詳情" at bounding box center [233, 254] width 35 height 17
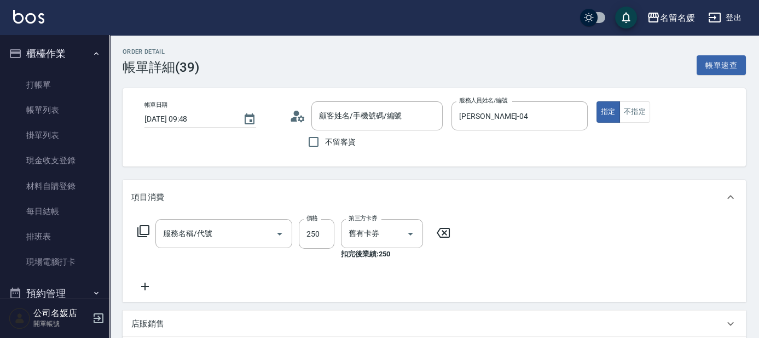
type input "[DATE] 09:48"
type input "[PERSON_NAME]-04"
type input "洗髮券-(卡)250(212)"
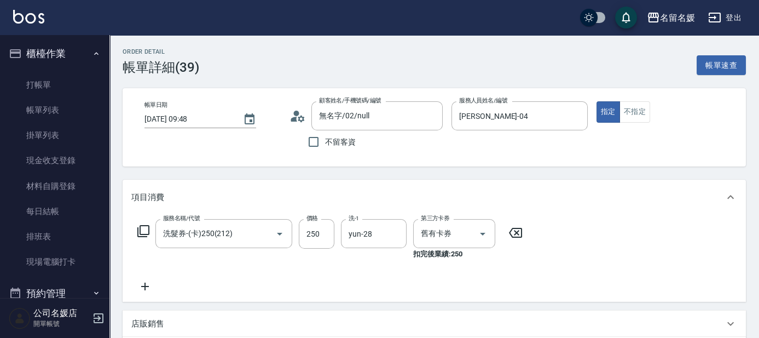
type input "無名字/02/null"
click at [145, 285] on icon at bounding box center [145, 286] width 8 height 8
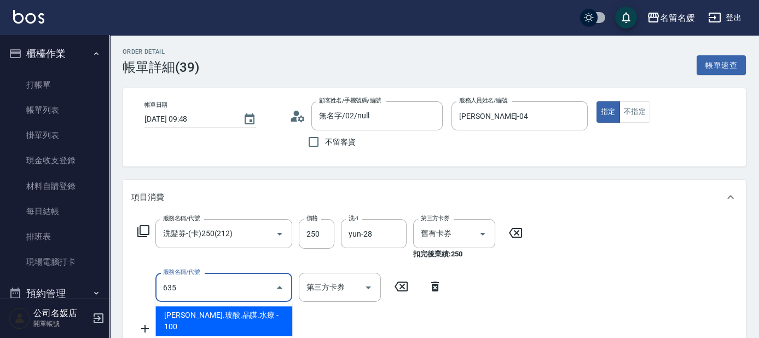
drag, startPoint x: 209, startPoint y: 313, endPoint x: 217, endPoint y: 295, distance: 20.1
click at [210, 313] on span "[PERSON_NAME].玻酸.晶膜.水療 - 100" at bounding box center [223, 321] width 137 height 30
click at [217, 291] on input "635" at bounding box center [208, 287] width 96 height 19
drag, startPoint x: 239, startPoint y: 314, endPoint x: 257, endPoint y: 311, distance: 17.8
click at [257, 311] on span "[PERSON_NAME].玻酸.晶膜.水療 - 100" at bounding box center [223, 321] width 137 height 30
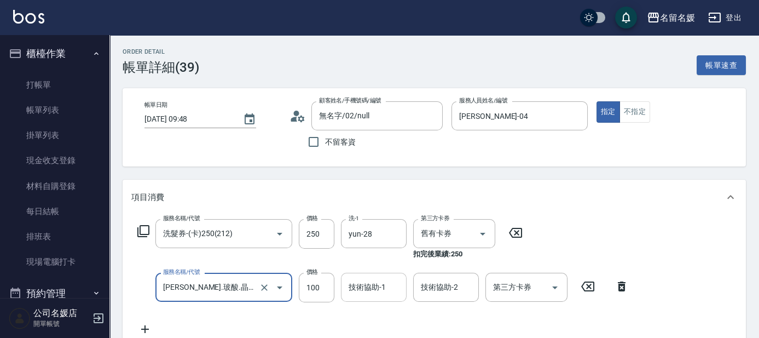
type input "[PERSON_NAME].玻酸.晶膜.水療(635)"
click at [388, 288] on input "技術協助-1" at bounding box center [374, 287] width 56 height 19
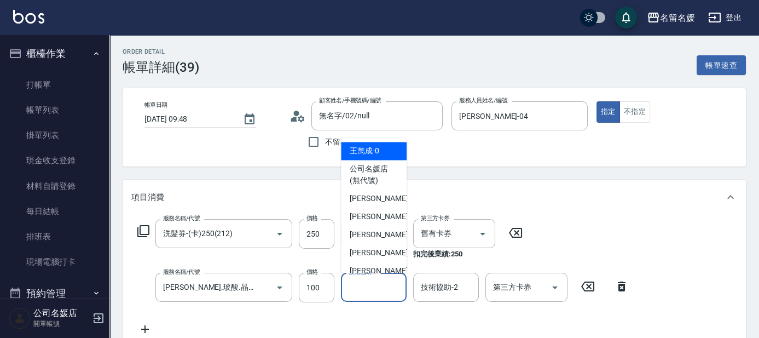
type input "0"
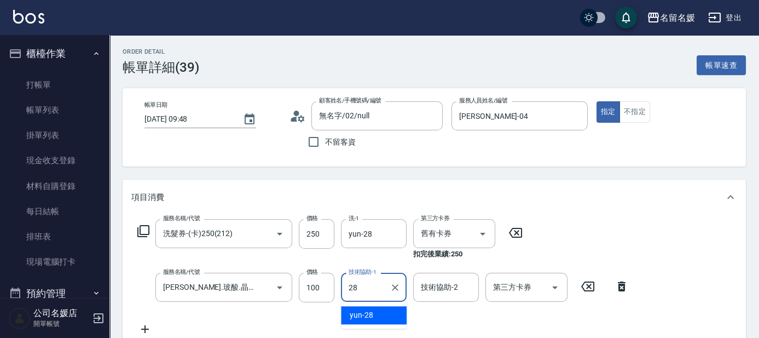
click at [367, 310] on span "yun -28" at bounding box center [362, 314] width 24 height 11
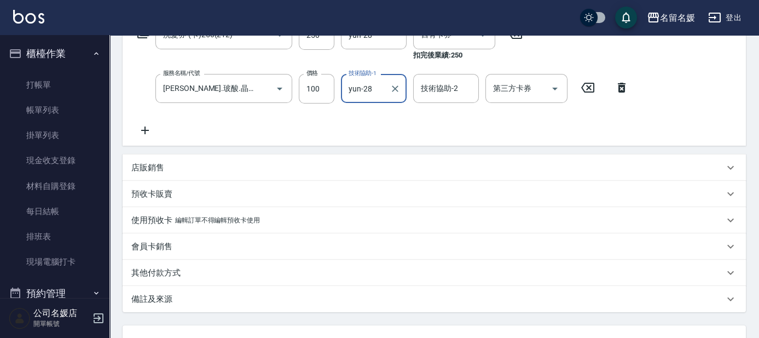
scroll to position [290, 0]
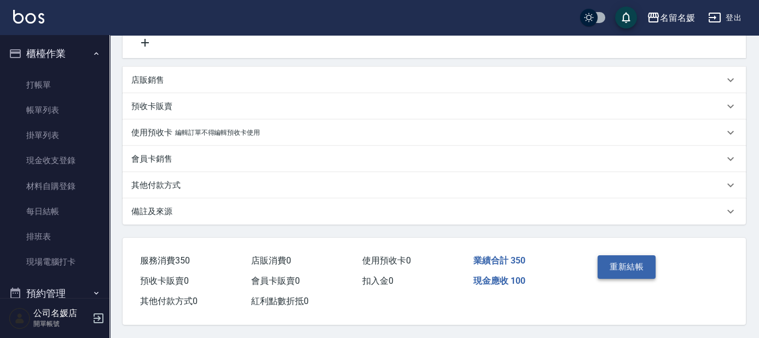
type input "yun-28"
click at [625, 263] on button "重新結帳" at bounding box center [627, 266] width 58 height 23
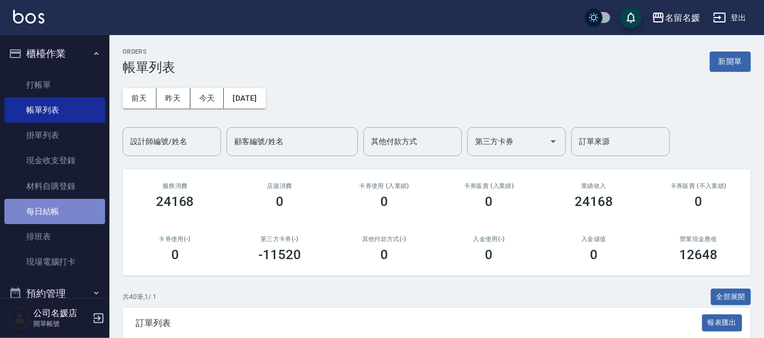
click at [62, 216] on link "每日結帳" at bounding box center [54, 211] width 101 height 25
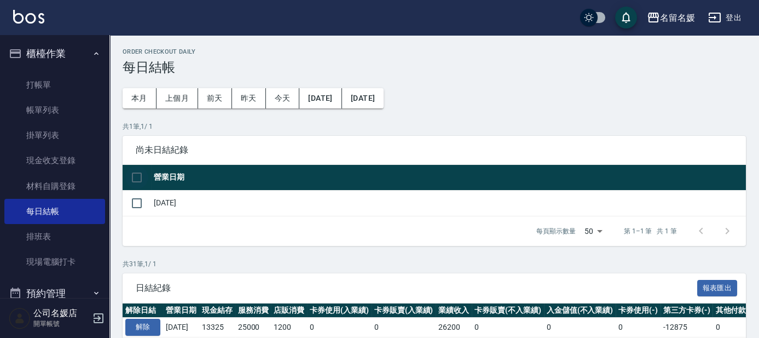
click at [138, 176] on input "checkbox" at bounding box center [136, 177] width 23 height 23
checkbox input "true"
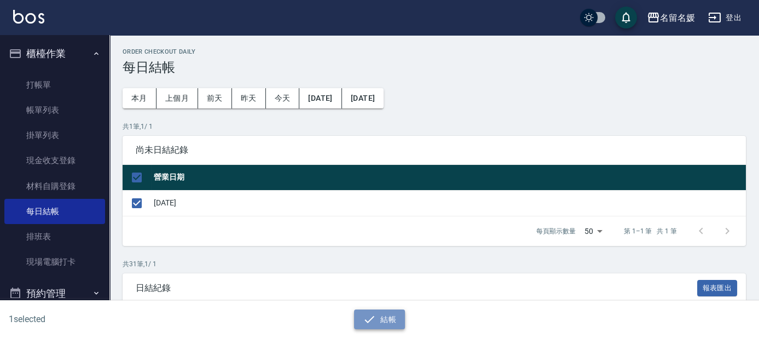
click at [388, 320] on button "結帳" at bounding box center [379, 319] width 51 height 20
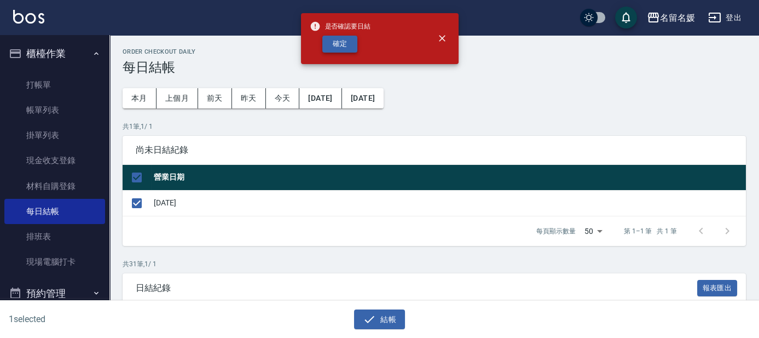
click at [334, 44] on button "確定" at bounding box center [339, 44] width 35 height 17
checkbox input "false"
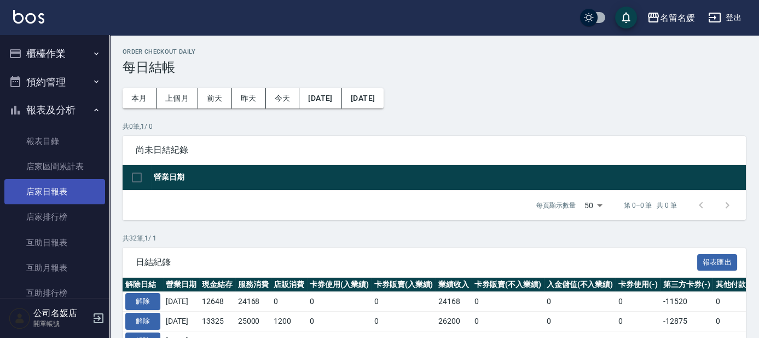
click at [58, 190] on link "店家日報表" at bounding box center [54, 191] width 101 height 25
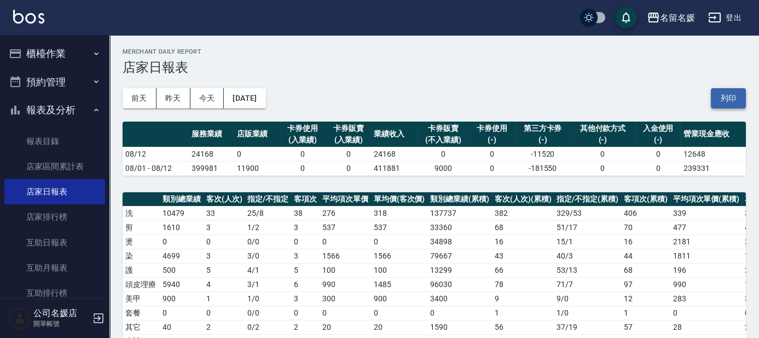
click at [725, 95] on button "列印" at bounding box center [728, 98] width 35 height 20
click at [53, 242] on link "互助日報表" at bounding box center [54, 242] width 101 height 25
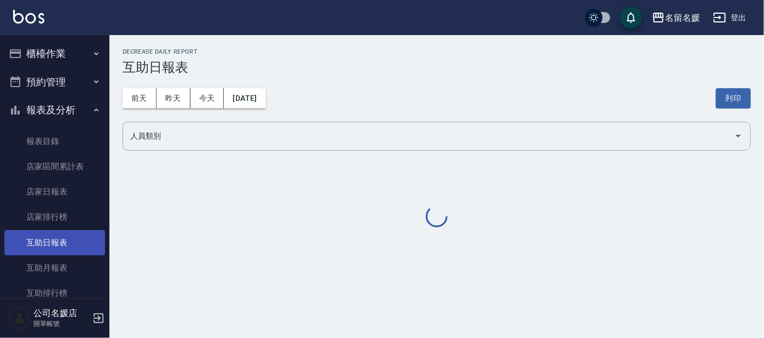
click at [728, 90] on button "列印" at bounding box center [733, 98] width 35 height 20
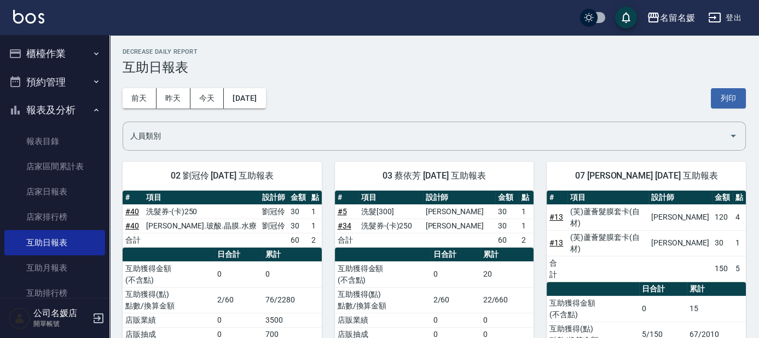
scroll to position [199, 0]
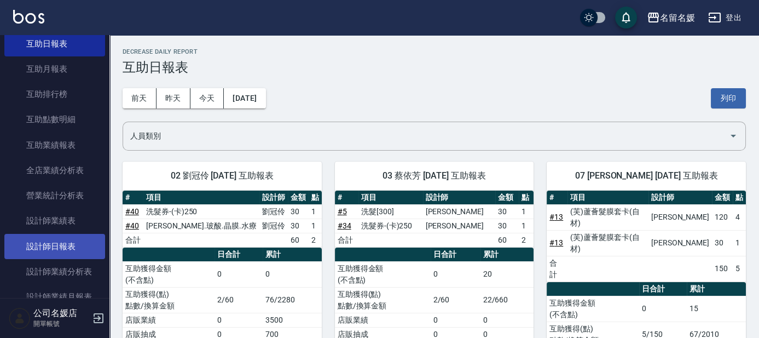
click at [54, 243] on link "設計師日報表" at bounding box center [54, 246] width 101 height 25
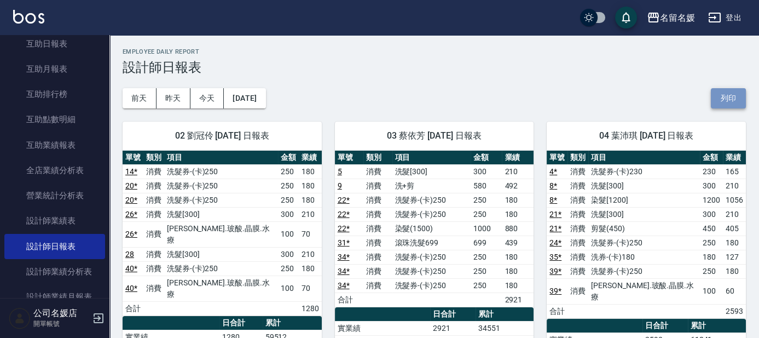
click at [733, 96] on button "列印" at bounding box center [728, 98] width 35 height 20
